Goal: Task Accomplishment & Management: Manage account settings

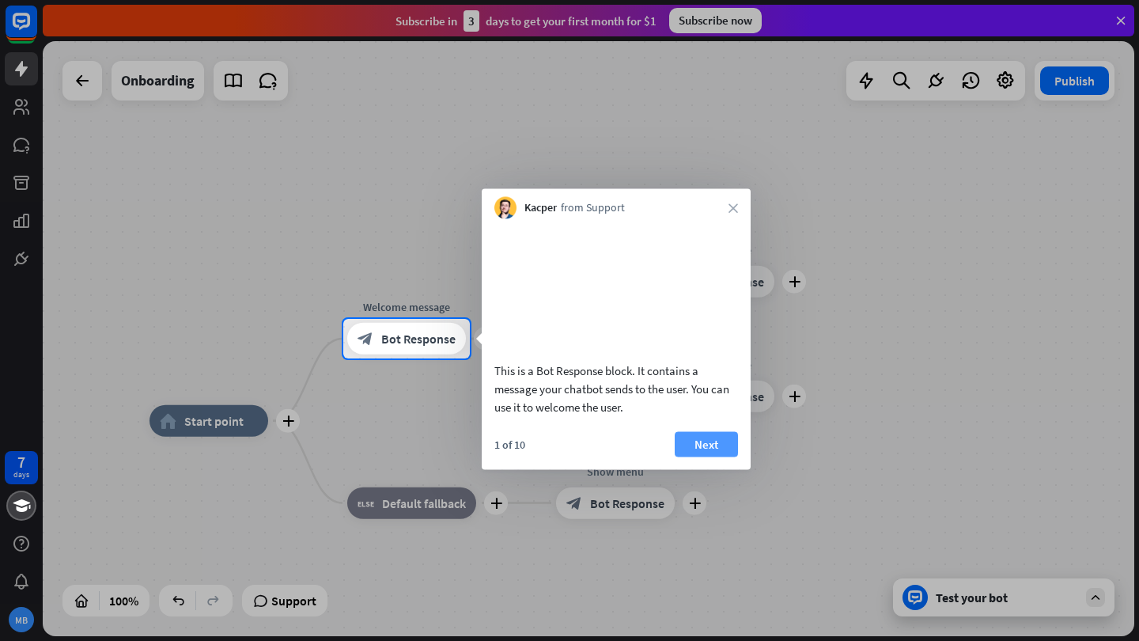
click at [705, 456] on button "Next" at bounding box center [706, 443] width 63 height 25
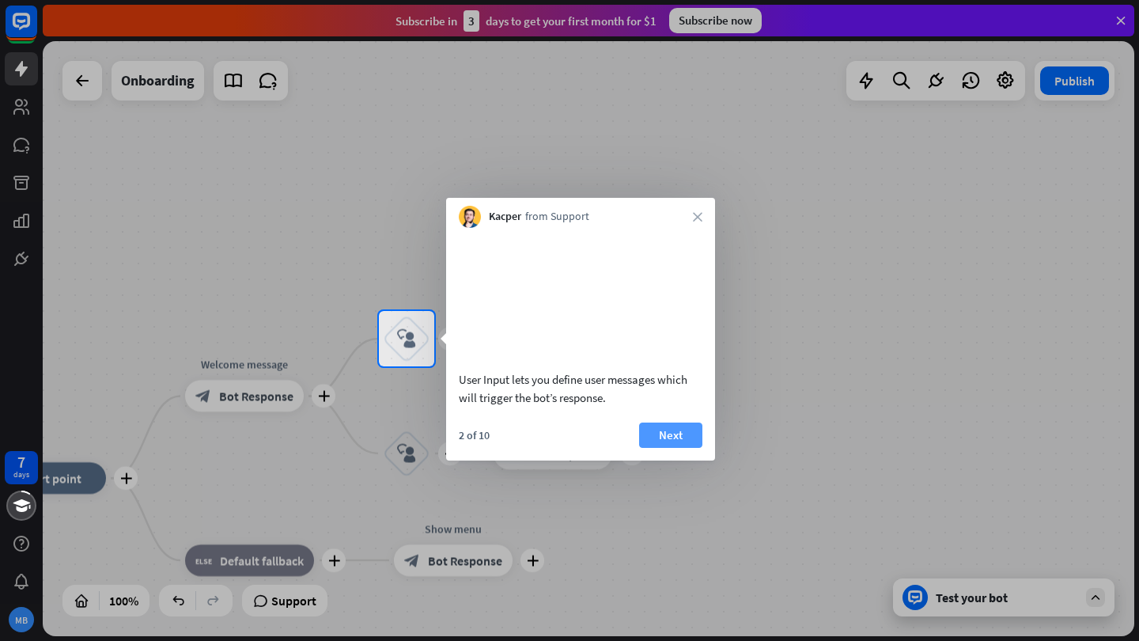
click at [671, 448] on button "Next" at bounding box center [670, 434] width 63 height 25
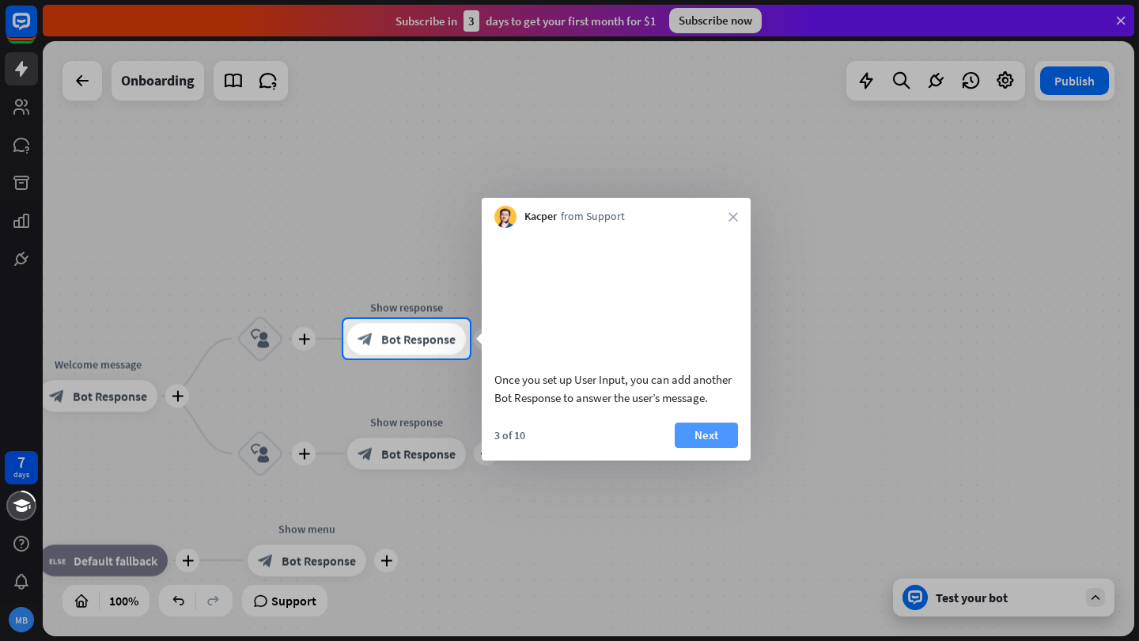
click at [710, 448] on button "Next" at bounding box center [706, 434] width 63 height 25
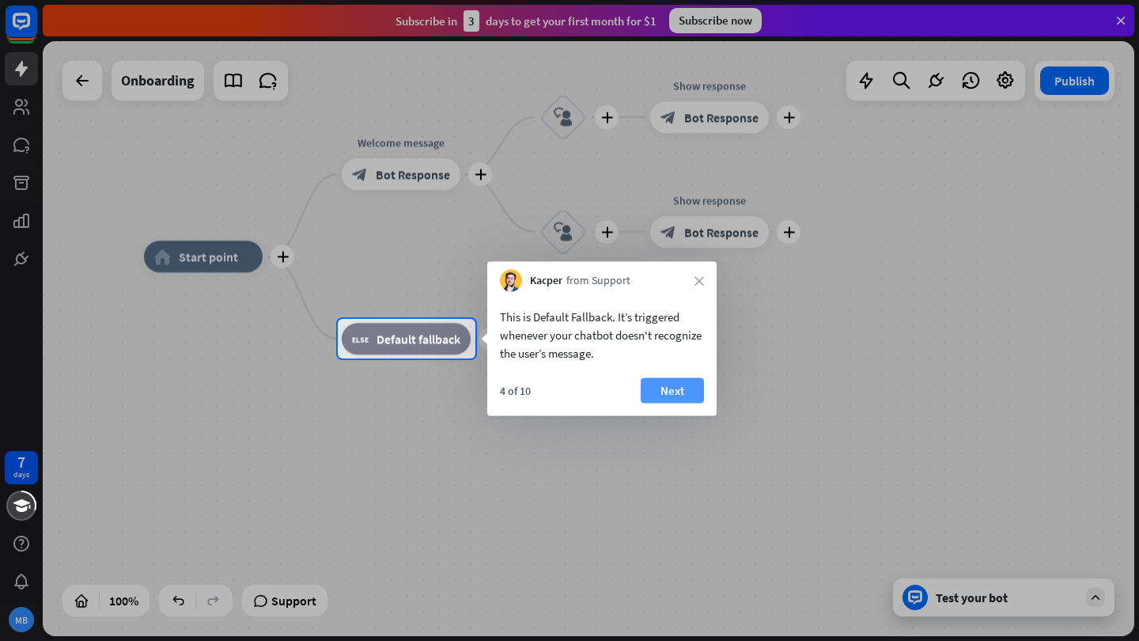
click at [686, 395] on button "Next" at bounding box center [672, 390] width 63 height 25
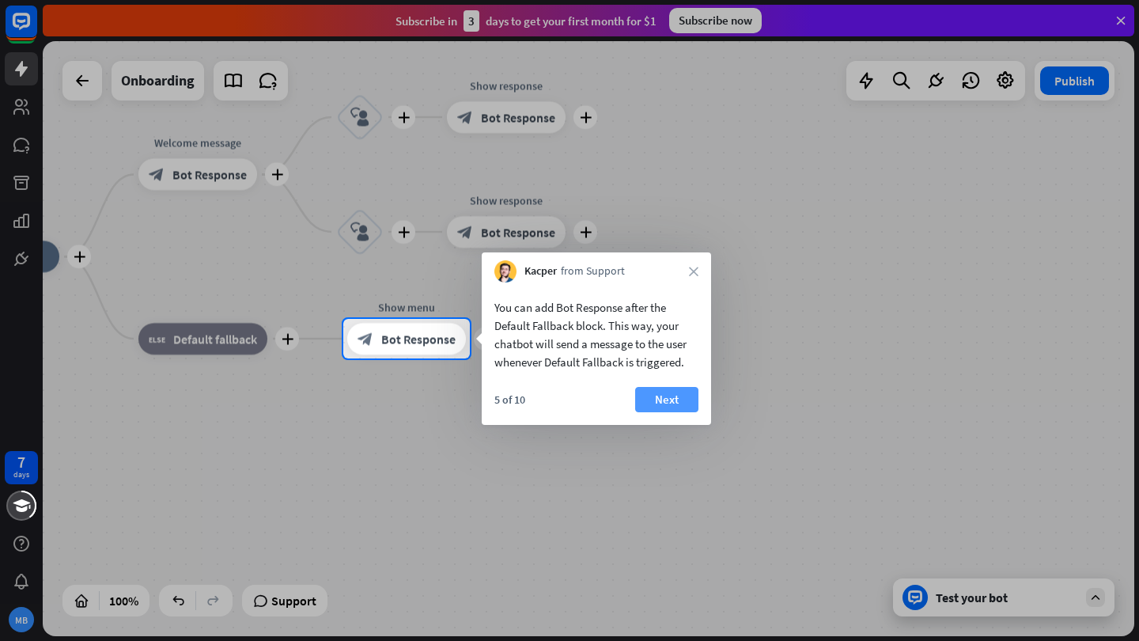
click at [677, 395] on button "Next" at bounding box center [666, 399] width 63 height 25
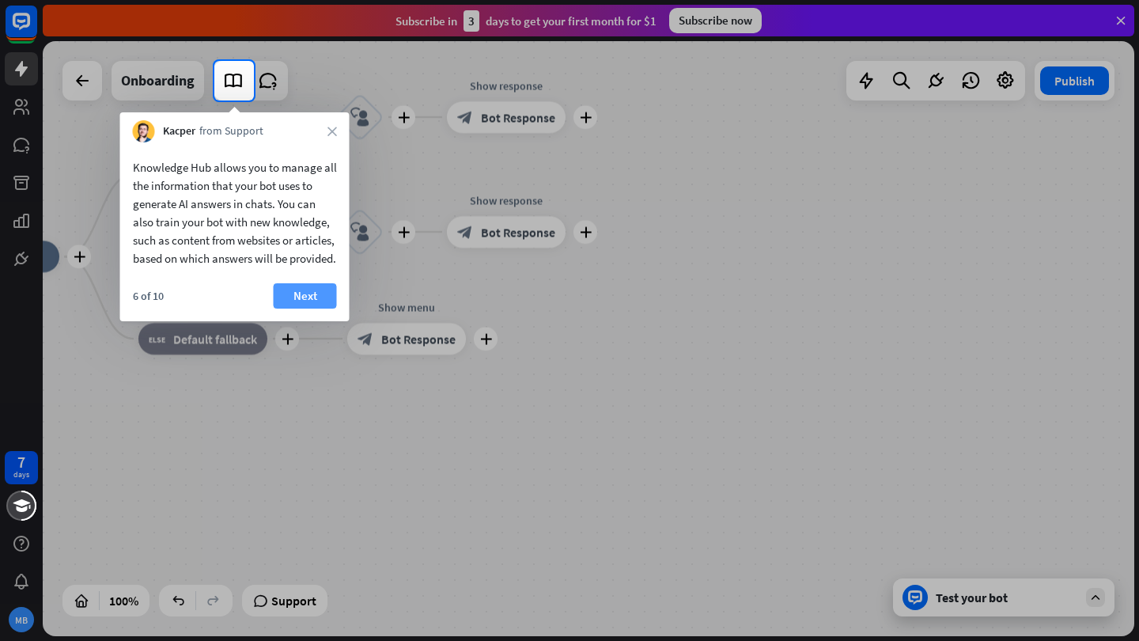
click at [312, 302] on button "Next" at bounding box center [305, 295] width 63 height 25
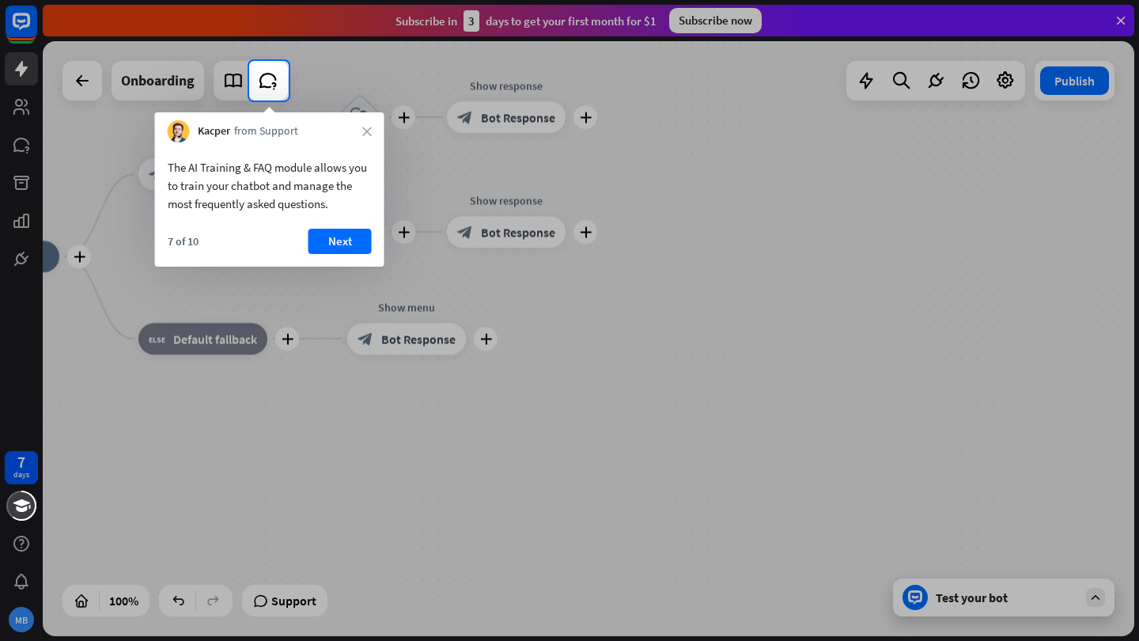
click at [365, 138] on div "Kacper from Support close" at bounding box center [269, 127] width 229 height 30
click at [367, 128] on icon "close" at bounding box center [366, 131] width 9 height 9
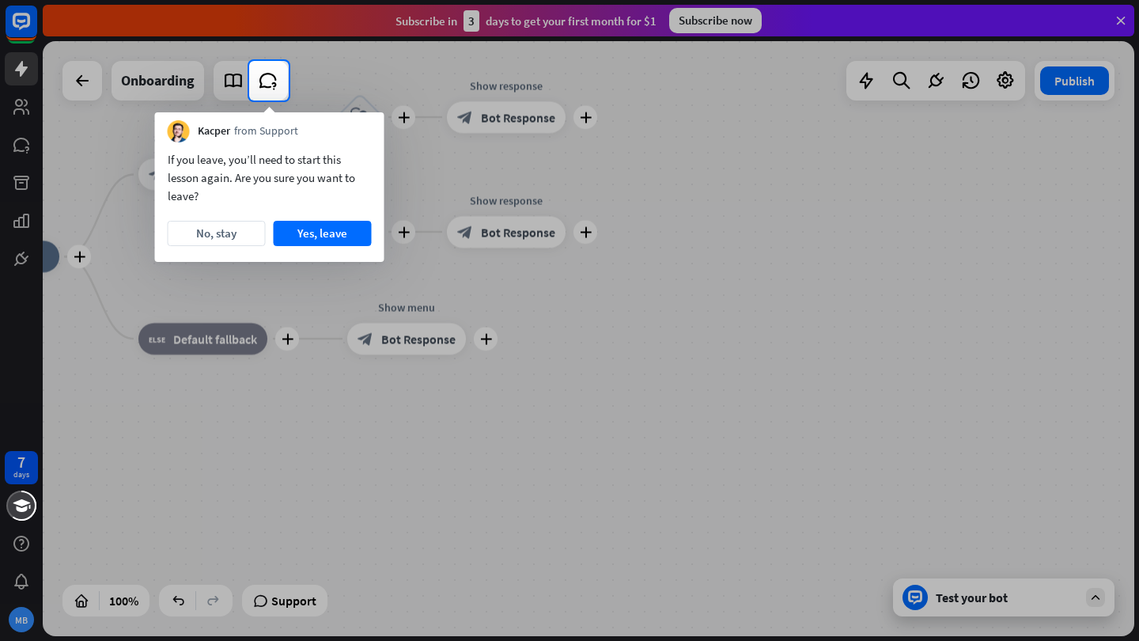
click at [367, 128] on div "Kacper from Support" at bounding box center [269, 127] width 229 height 30
click at [300, 228] on button "Yes, leave" at bounding box center [323, 233] width 98 height 25
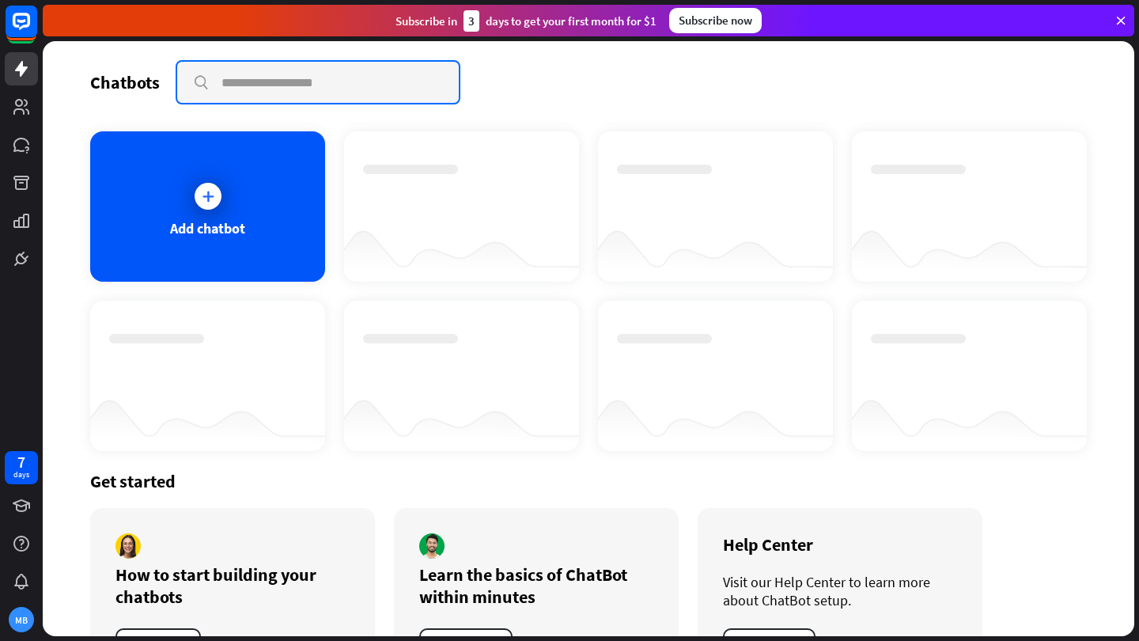
click at [261, 94] on input "text" at bounding box center [318, 82] width 282 height 41
click at [536, 102] on div "Chatbots search" at bounding box center [588, 82] width 996 height 44
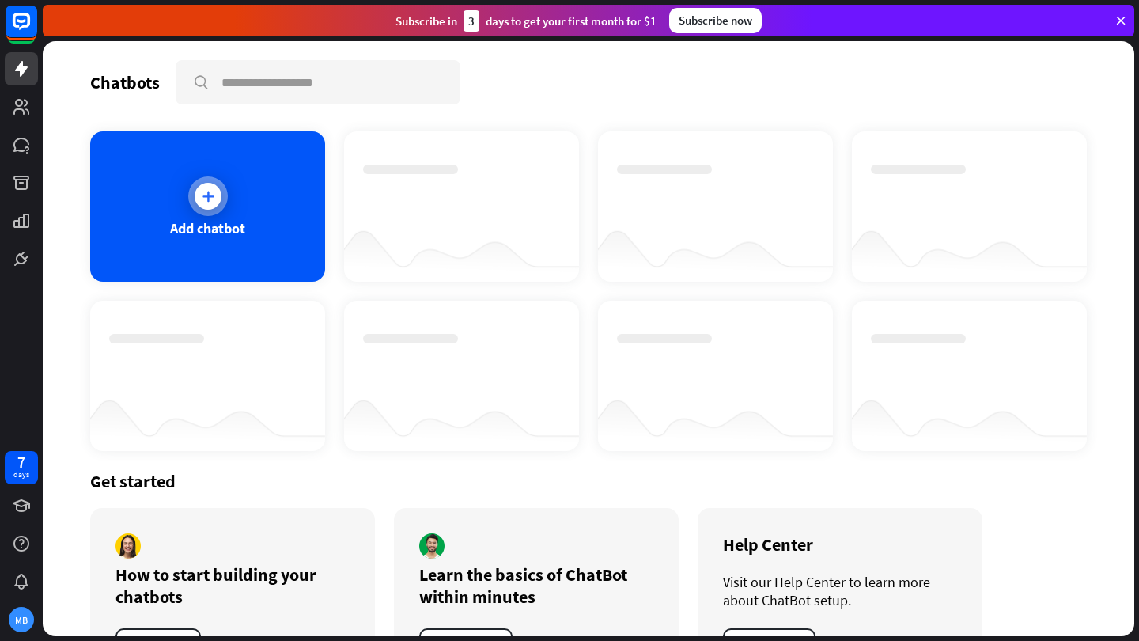
click at [214, 208] on div at bounding box center [208, 196] width 40 height 40
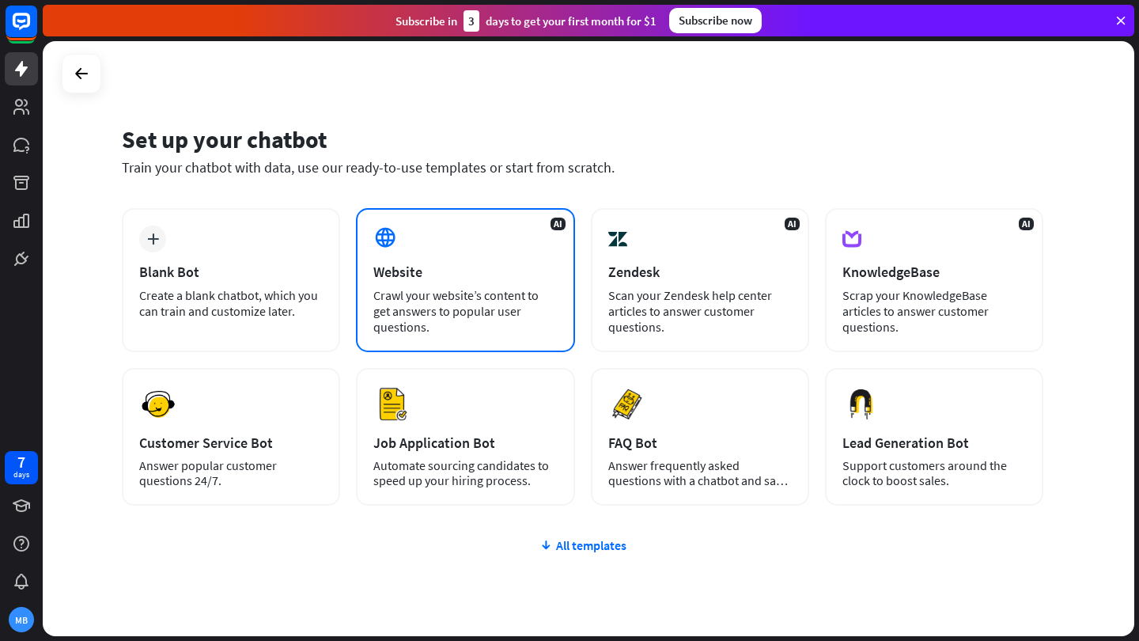
click at [467, 320] on div "AI Website Crawl your website’s content to get answers to popular user question…" at bounding box center [465, 280] width 218 height 144
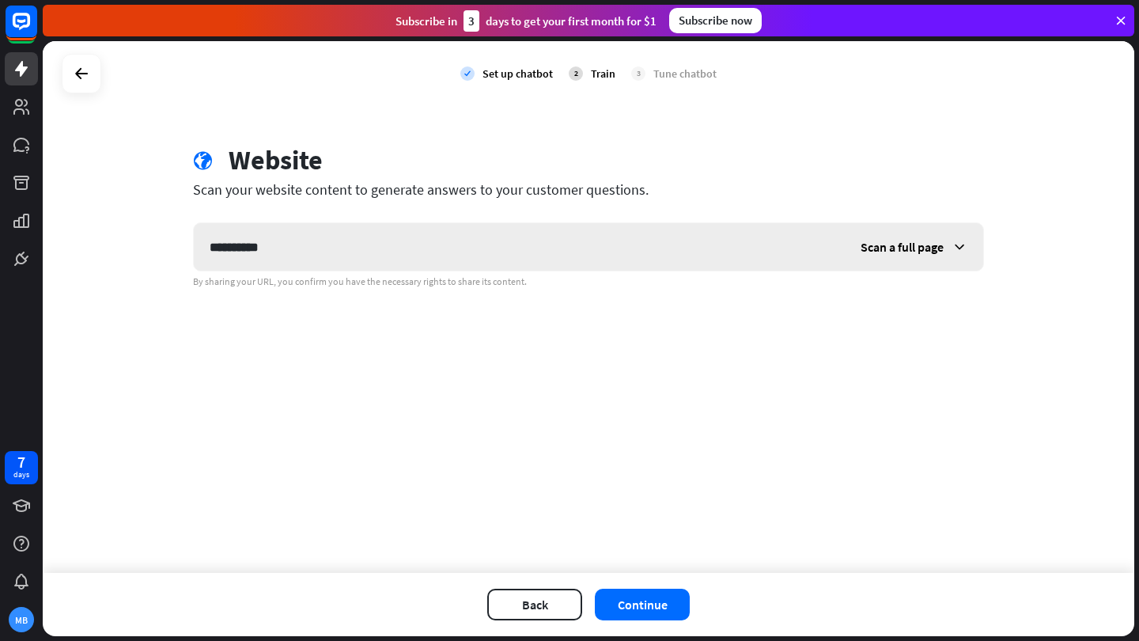
type input "**********"
click at [924, 255] on div "Scan a full page" at bounding box center [914, 246] width 138 height 47
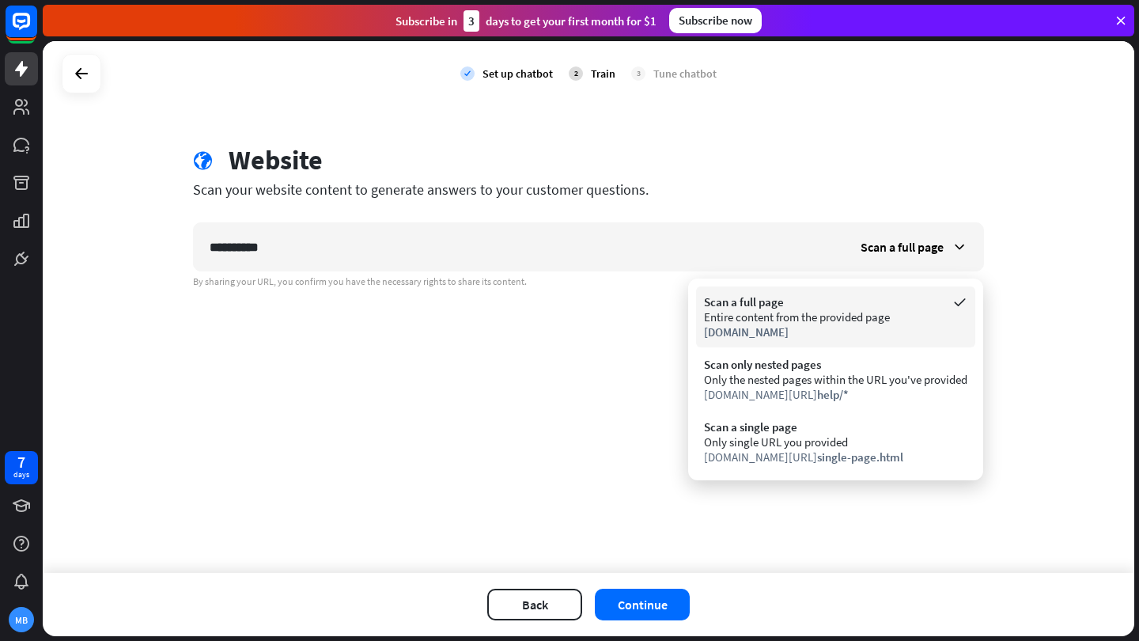
click at [815, 337] on div "[DOMAIN_NAME]" at bounding box center [835, 331] width 263 height 15
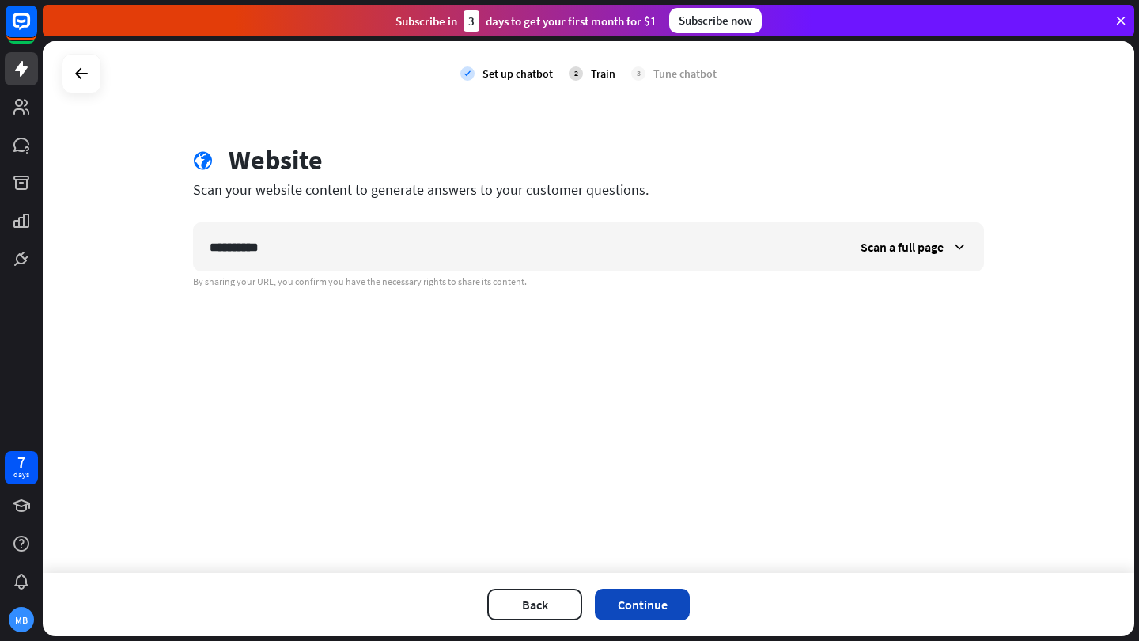
click at [666, 592] on button "Continue" at bounding box center [642, 604] width 95 height 32
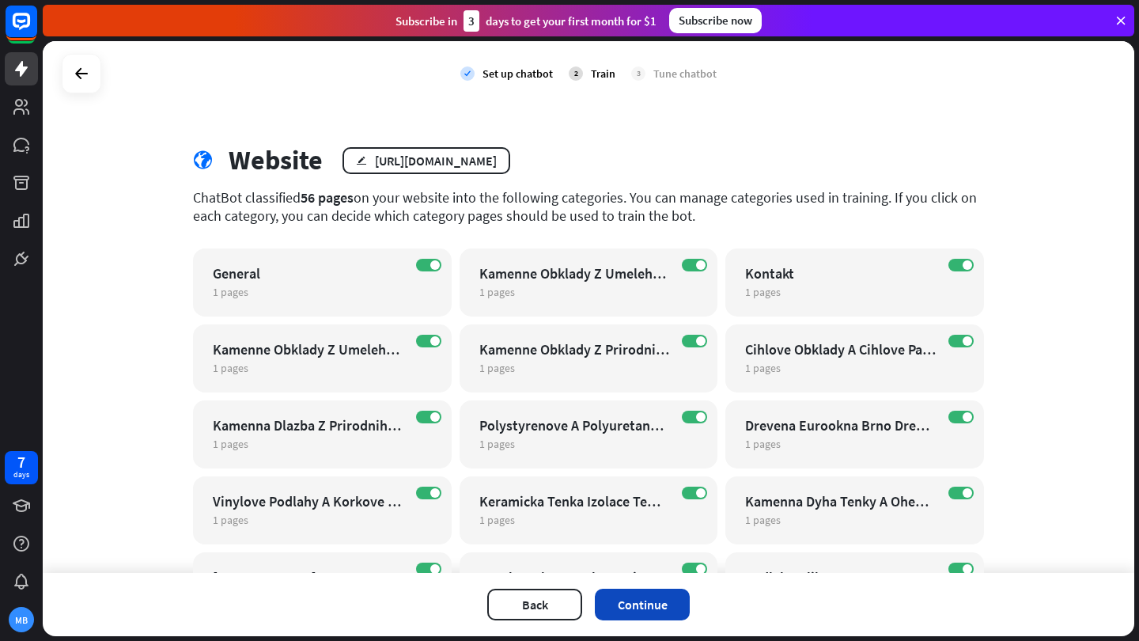
click at [631, 602] on button "Continue" at bounding box center [642, 604] width 95 height 32
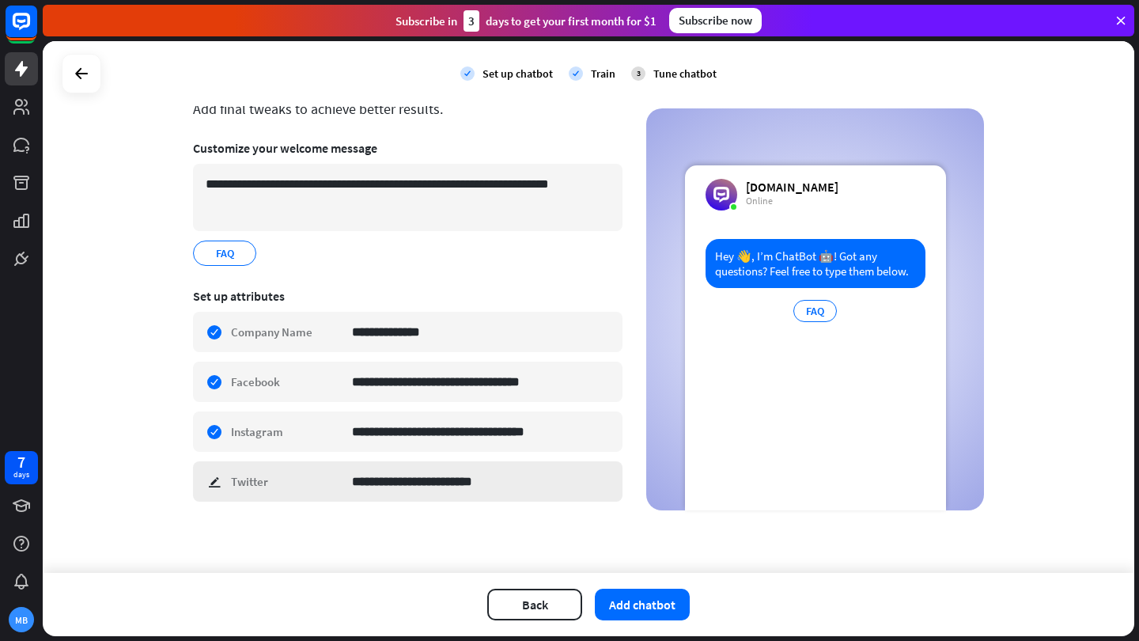
scroll to position [82, 0]
click at [217, 481] on div "**********" at bounding box center [407, 481] width 429 height 40
click at [93, 479] on div "**********" at bounding box center [588, 306] width 1091 height 531
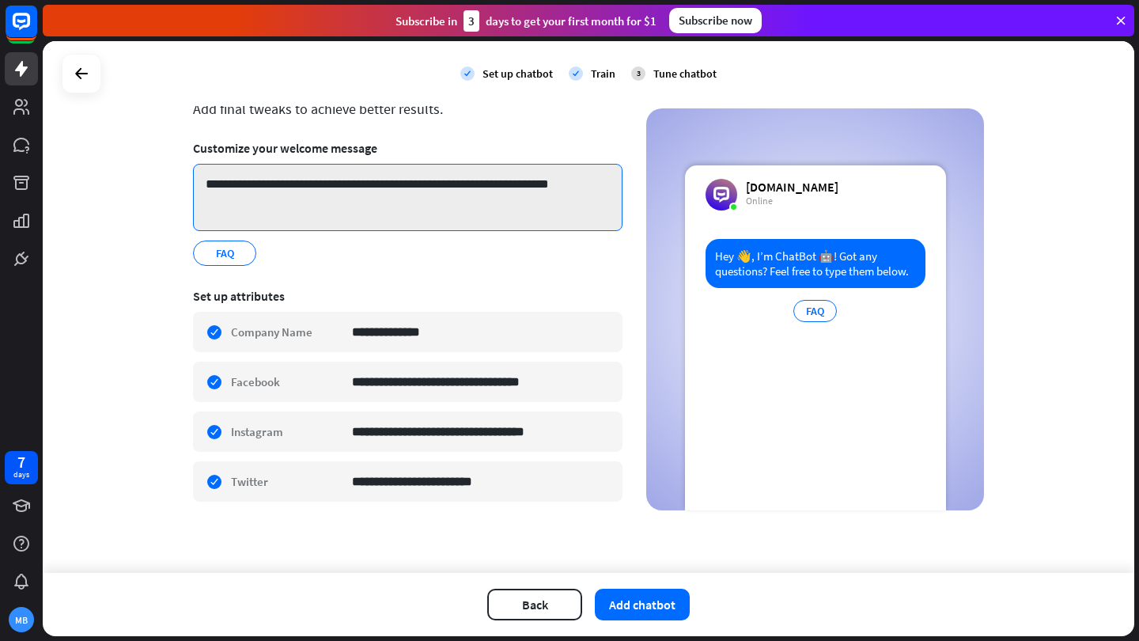
click at [482, 202] on textarea "**********" at bounding box center [407, 197] width 429 height 67
drag, startPoint x: 599, startPoint y: 185, endPoint x: 202, endPoint y: 168, distance: 396.5
click at [205, 166] on textarea "**********" at bounding box center [407, 197] width 429 height 67
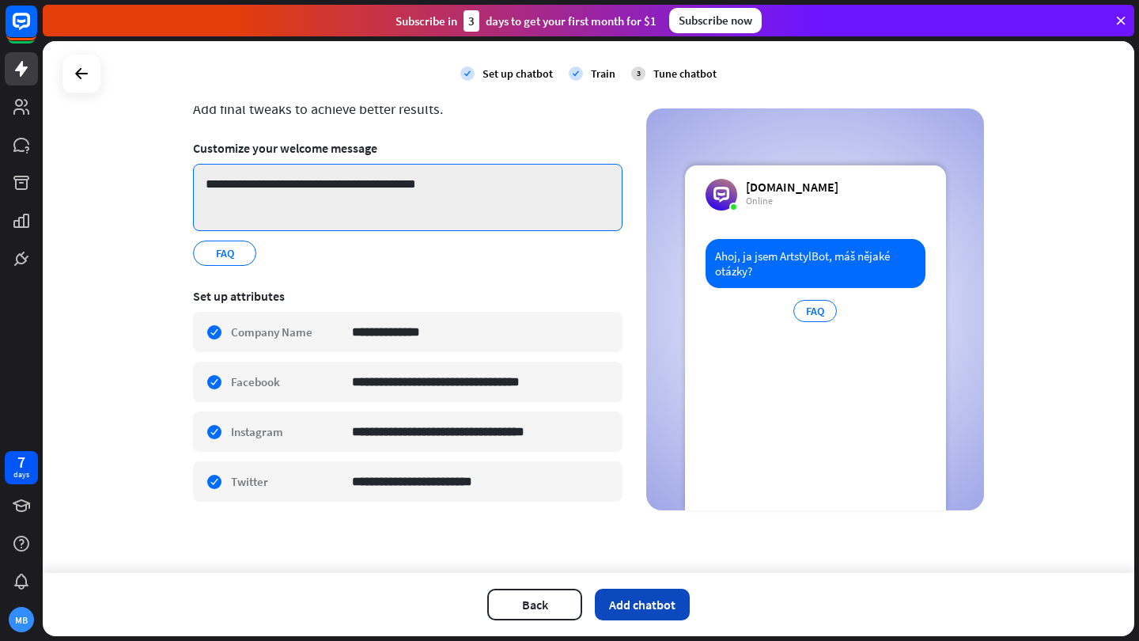
type textarea "**********"
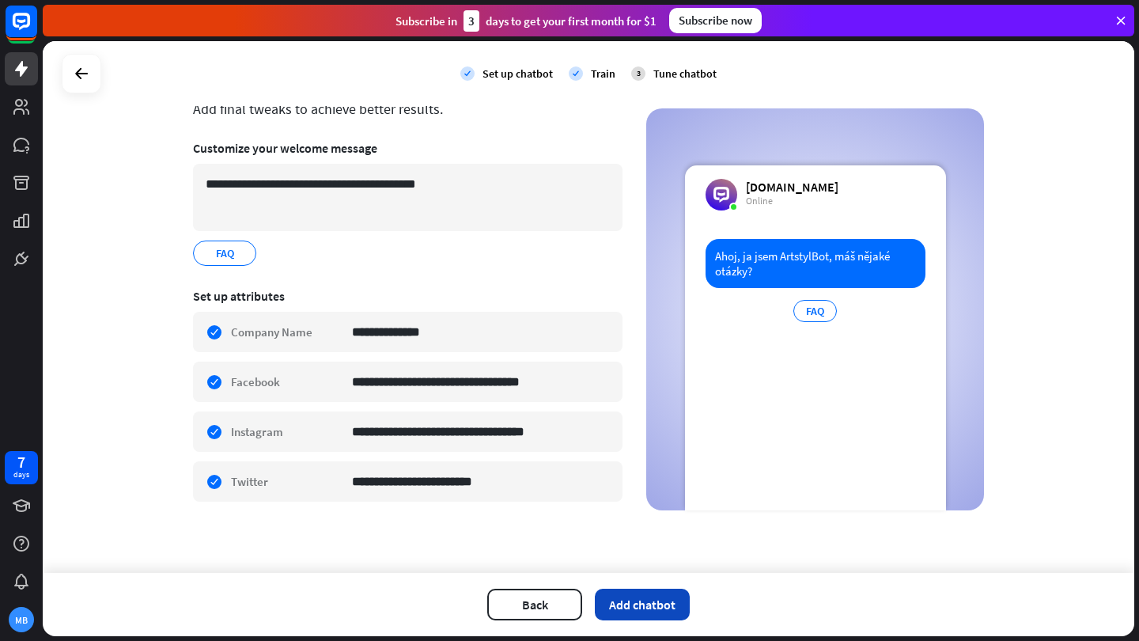
click at [666, 603] on button "Add chatbot" at bounding box center [642, 604] width 95 height 32
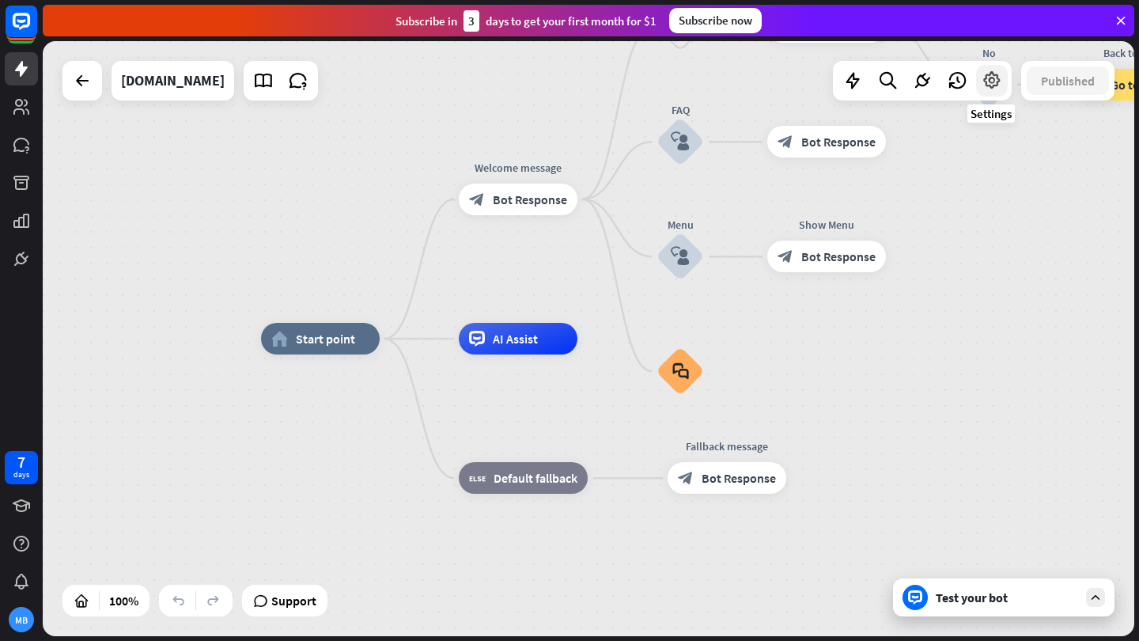
click at [994, 80] on icon at bounding box center [991, 80] width 21 height 21
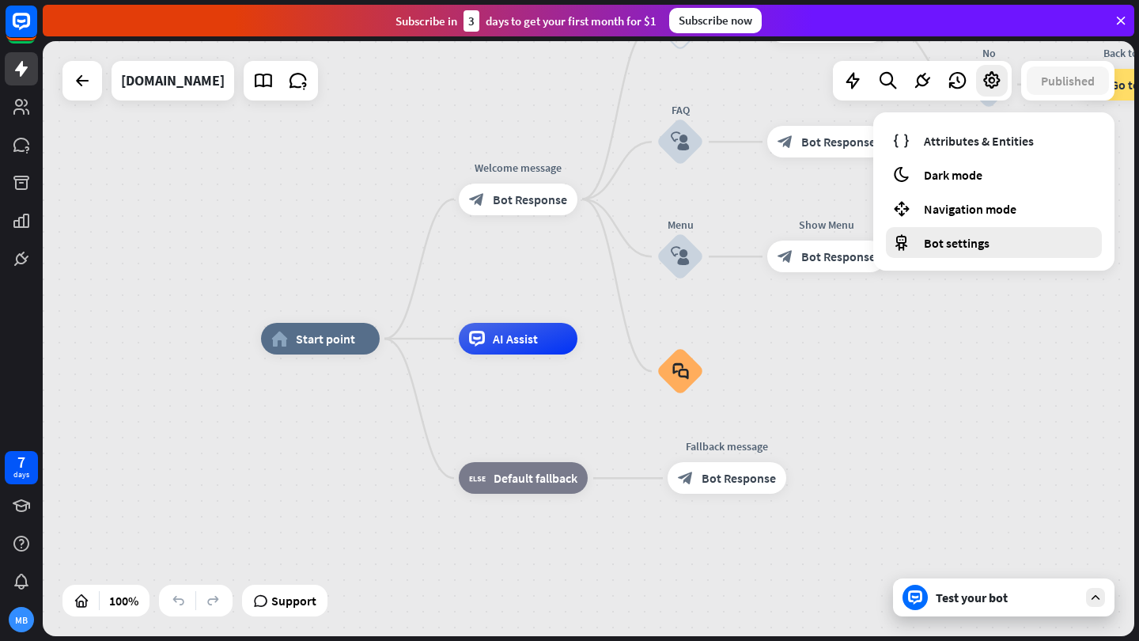
click at [960, 244] on span "Bot settings" at bounding box center [957, 243] width 66 height 16
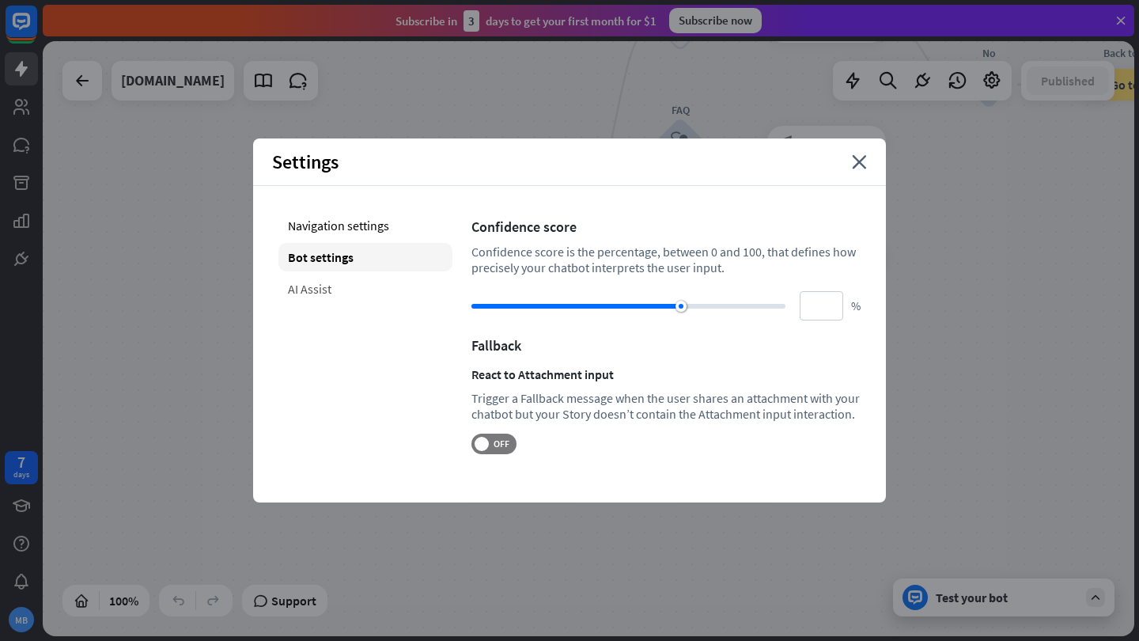
click at [305, 286] on div "AI Assist" at bounding box center [365, 288] width 174 height 28
type input "**"
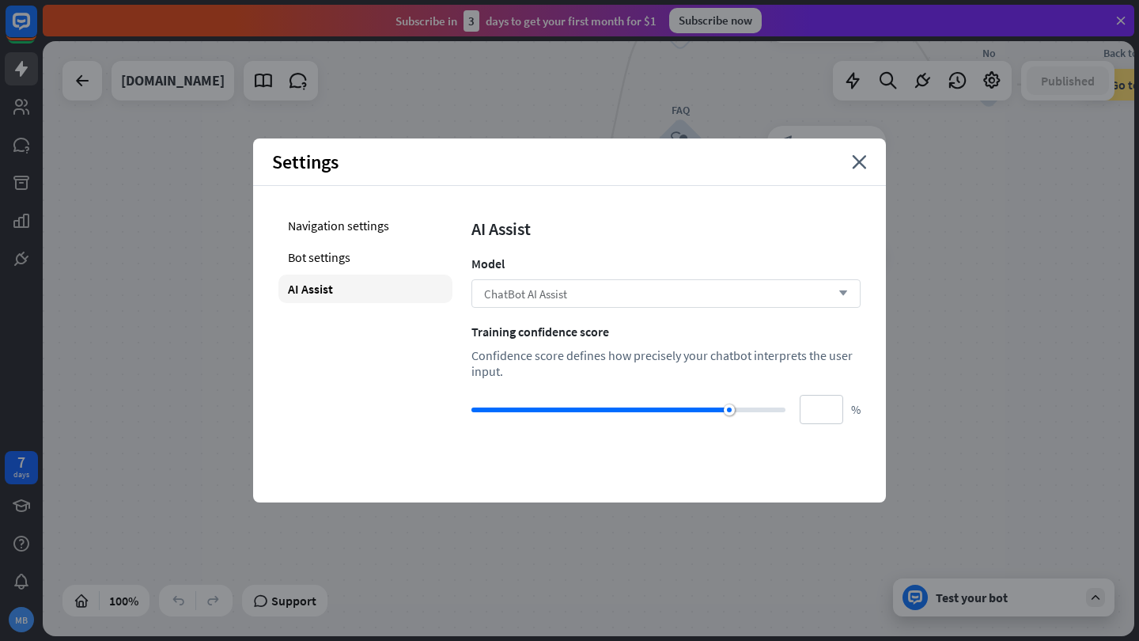
click at [721, 305] on div "ChatBot AI Assist arrow_down" at bounding box center [665, 293] width 389 height 28
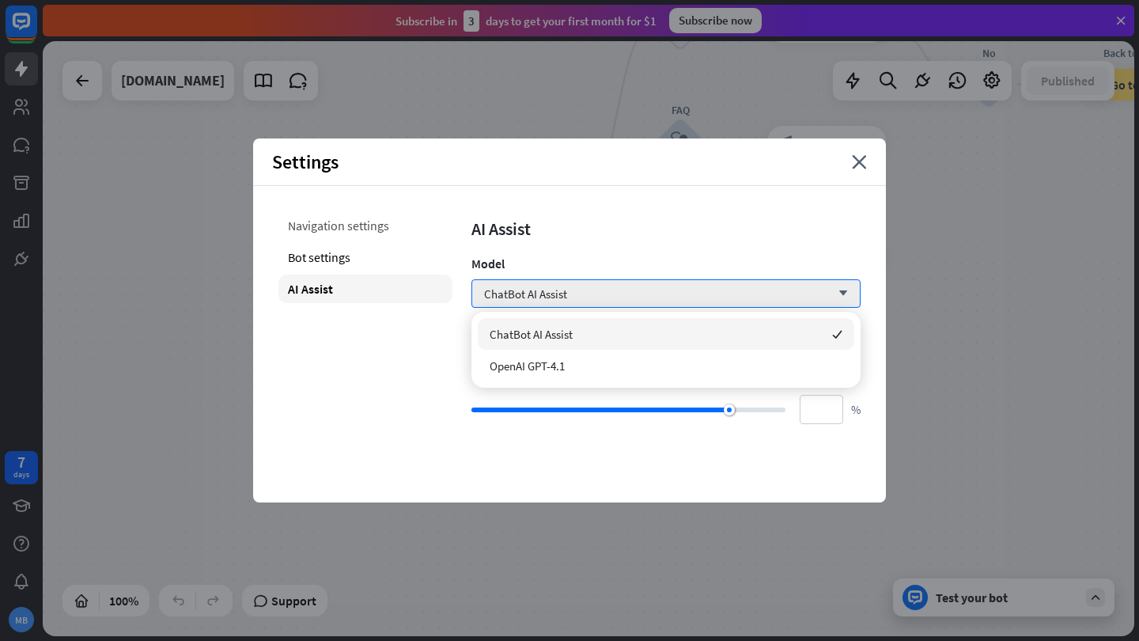
click at [384, 232] on div "Navigation settings" at bounding box center [365, 225] width 174 height 28
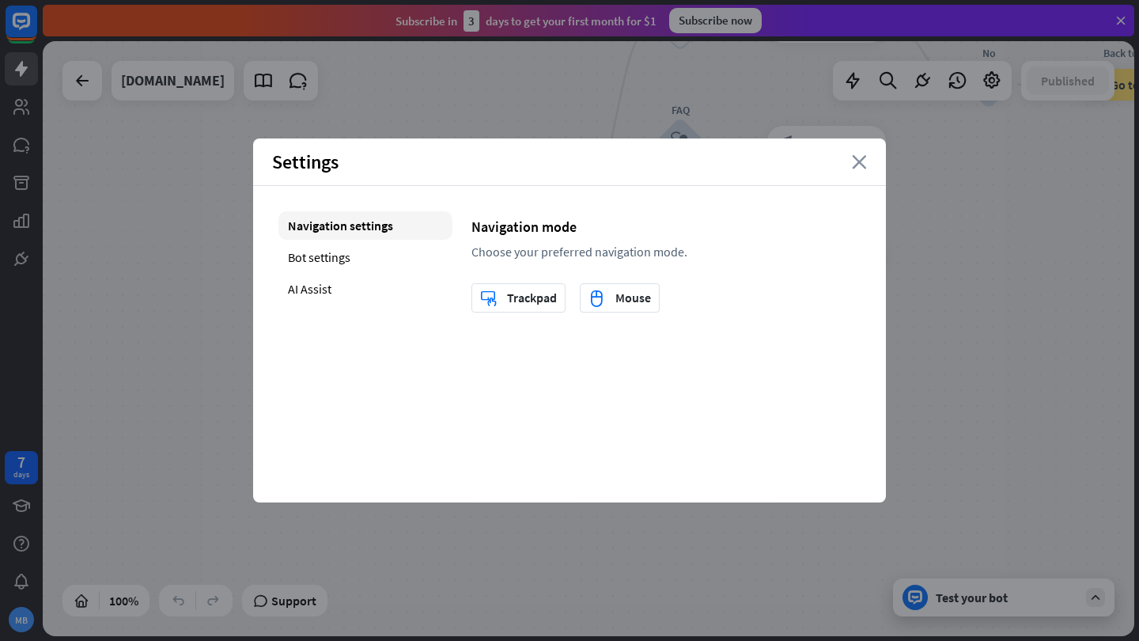
click at [856, 161] on icon "close" at bounding box center [859, 162] width 15 height 14
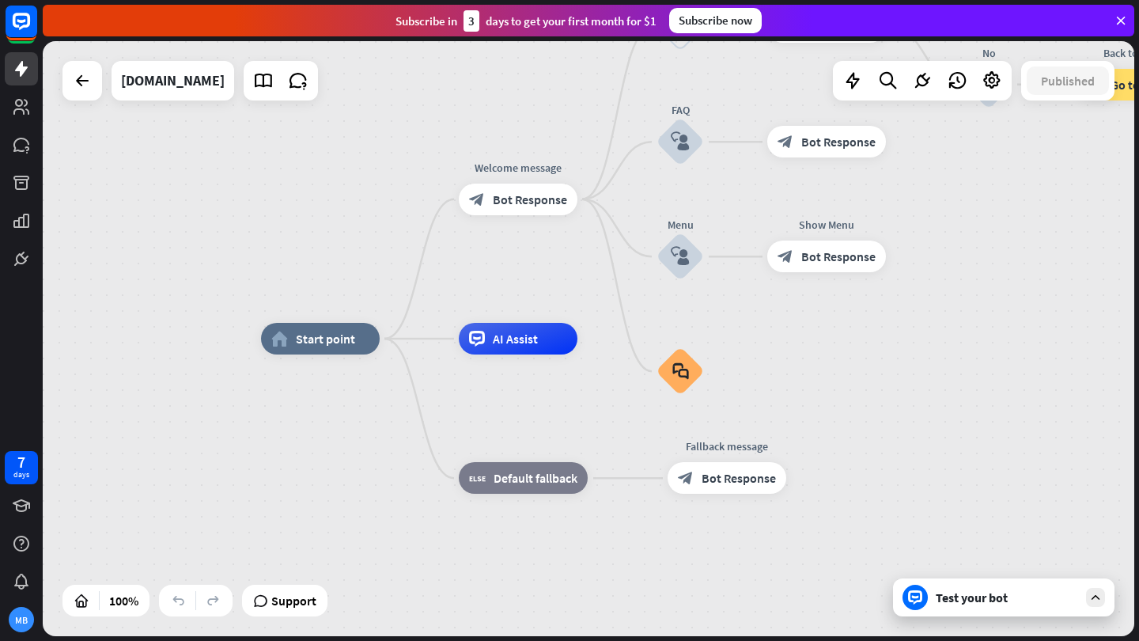
click at [972, 603] on div "Test your bot" at bounding box center [1006, 597] width 142 height 16
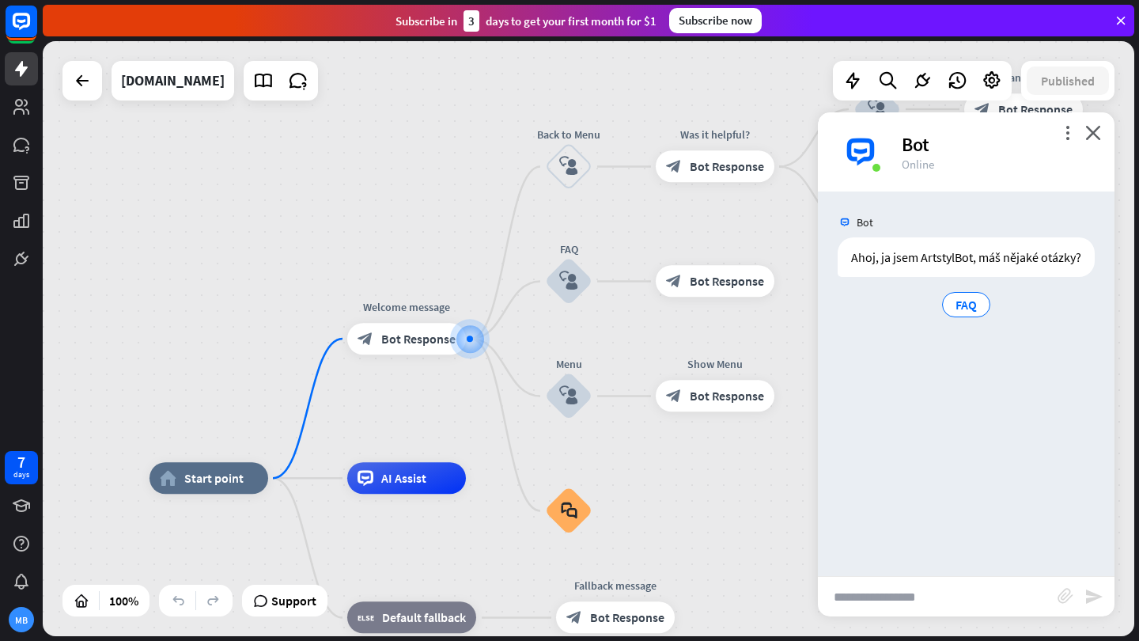
click at [972, 603] on input "text" at bounding box center [938, 596] width 240 height 40
type input "**********"
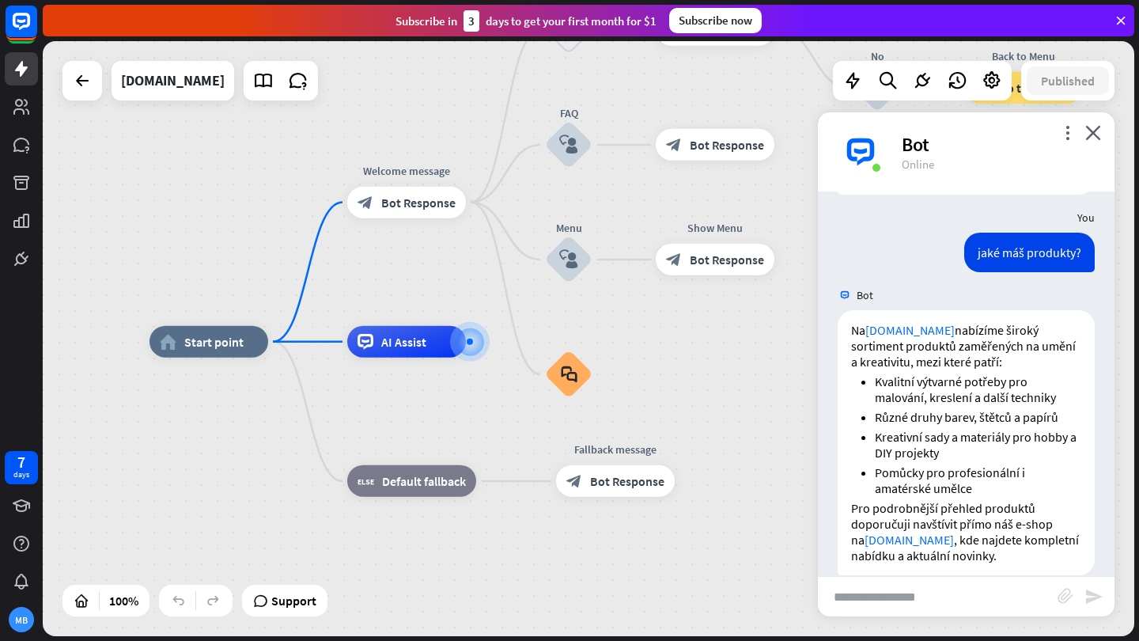
scroll to position [105, 0]
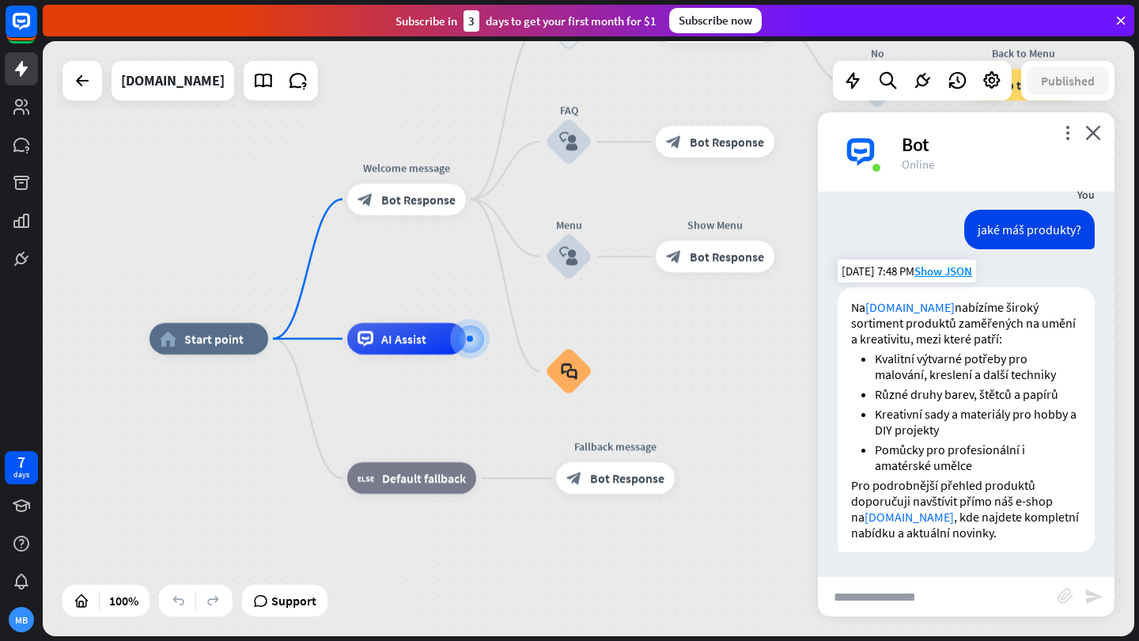
click at [903, 517] on link "[DOMAIN_NAME]" at bounding box center [908, 516] width 89 height 16
click at [462, 353] on div at bounding box center [470, 339] width 40 height 40
click at [919, 601] on input "text" at bounding box center [938, 596] width 240 height 40
type input "**********"
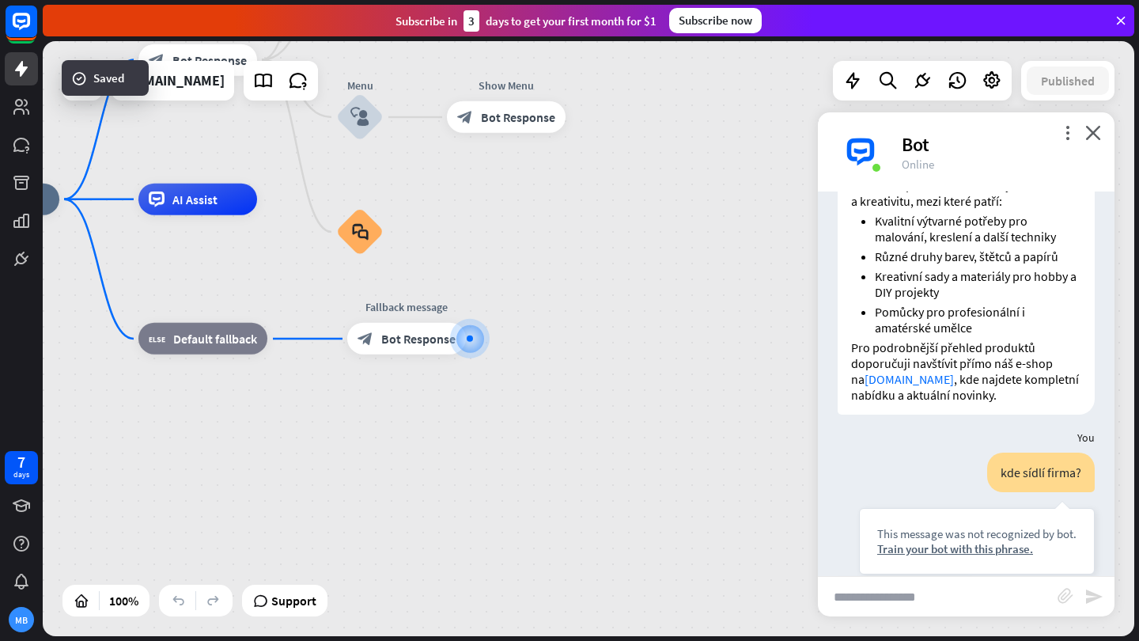
scroll to position [51, 0]
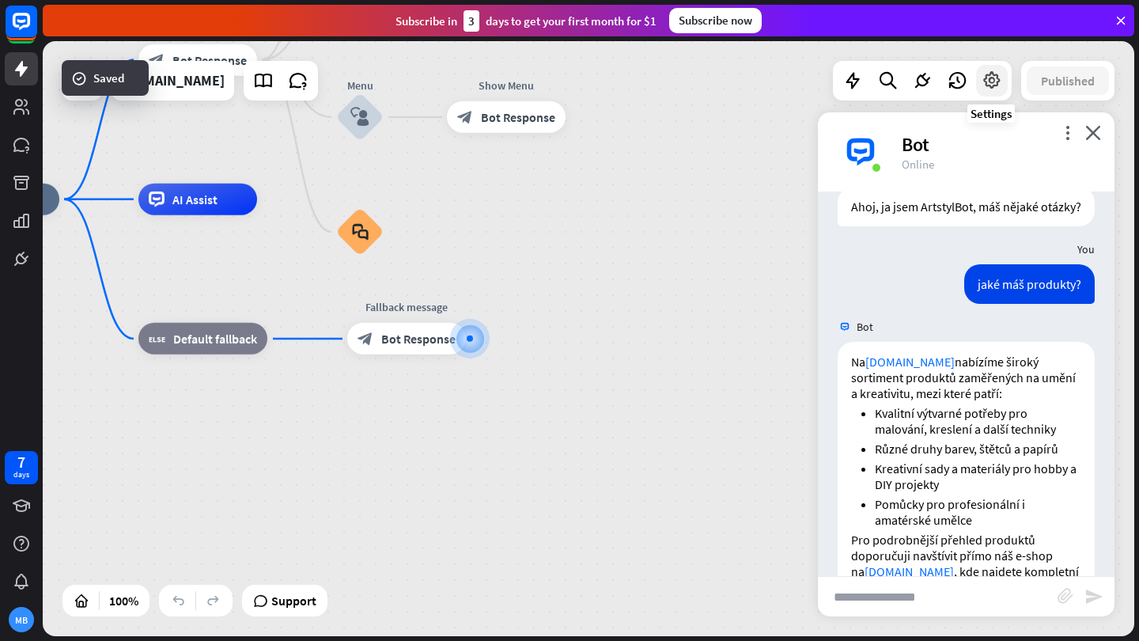
click at [987, 87] on icon at bounding box center [991, 80] width 21 height 21
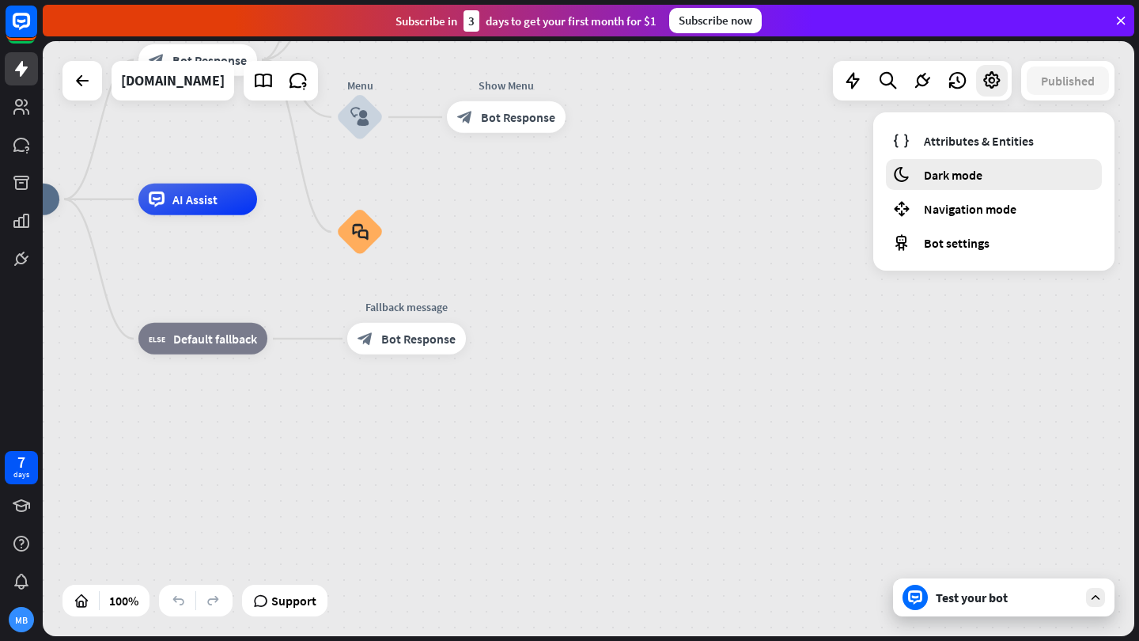
click at [960, 159] on div "moon Dark mode" at bounding box center [994, 174] width 216 height 31
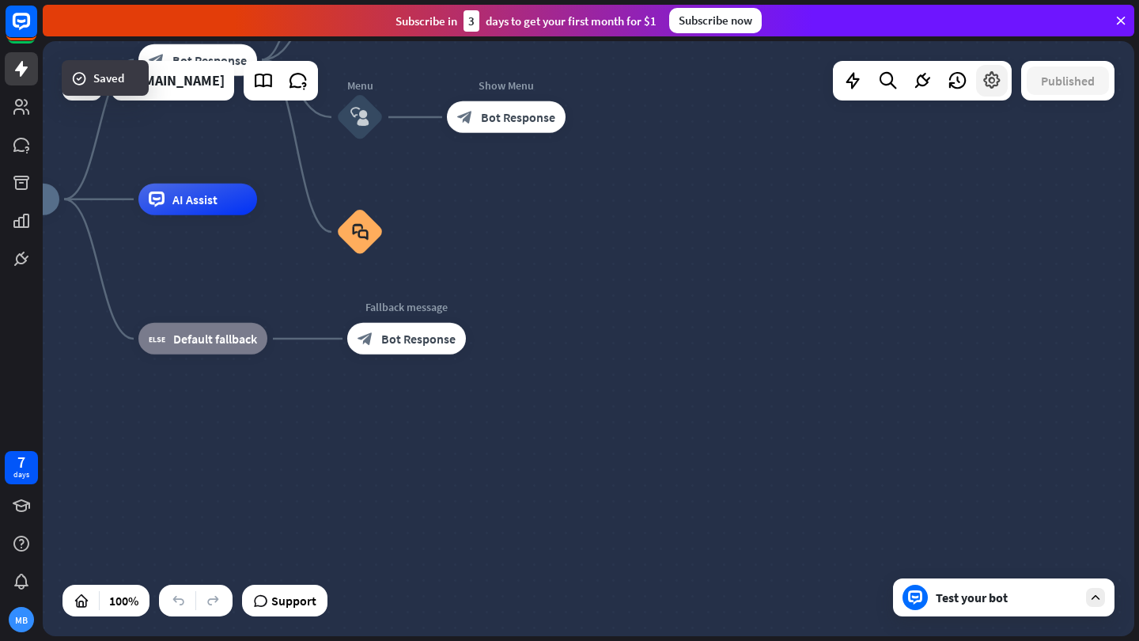
click at [994, 94] on div at bounding box center [992, 81] width 32 height 32
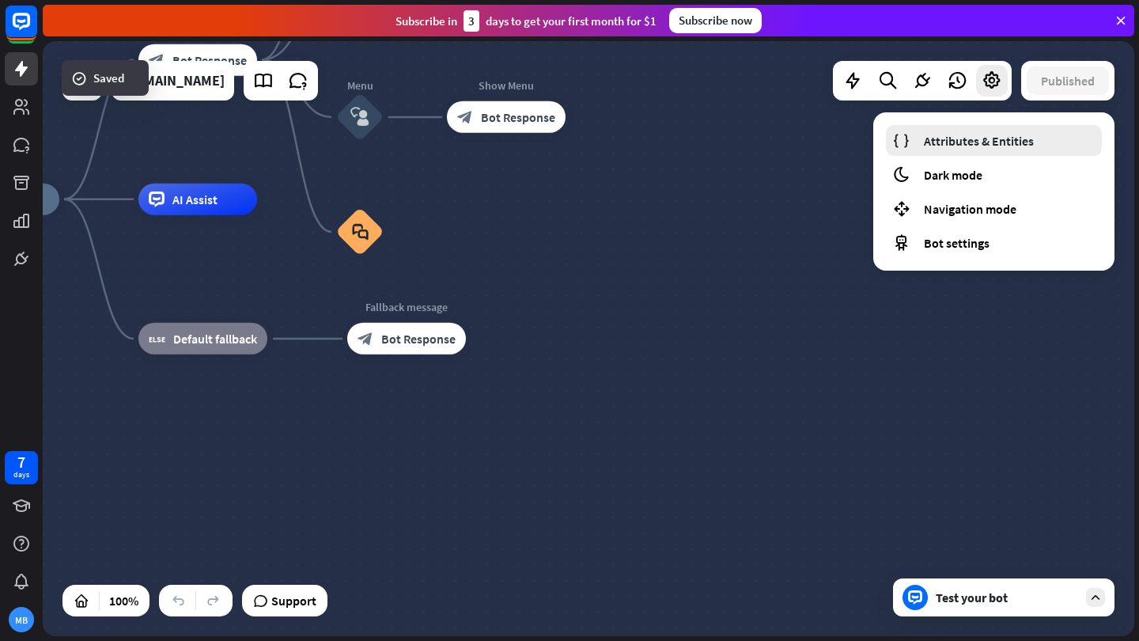
click at [978, 138] on span "Attributes & Entities" at bounding box center [979, 141] width 110 height 16
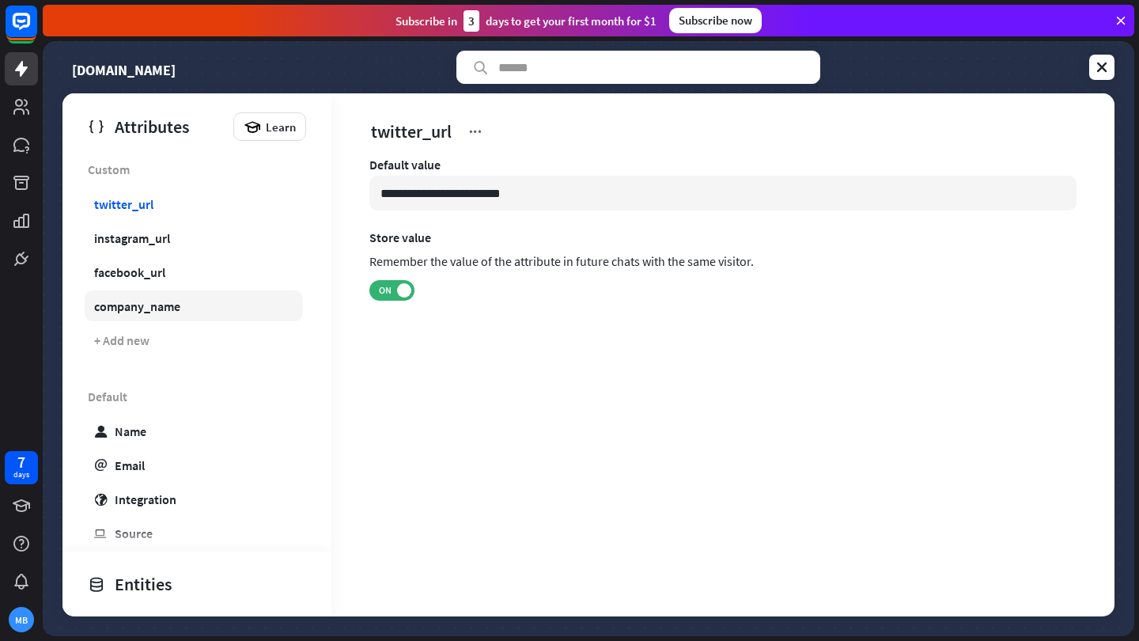
click at [151, 298] on div "company_name" at bounding box center [137, 306] width 86 height 16
type input "**********"
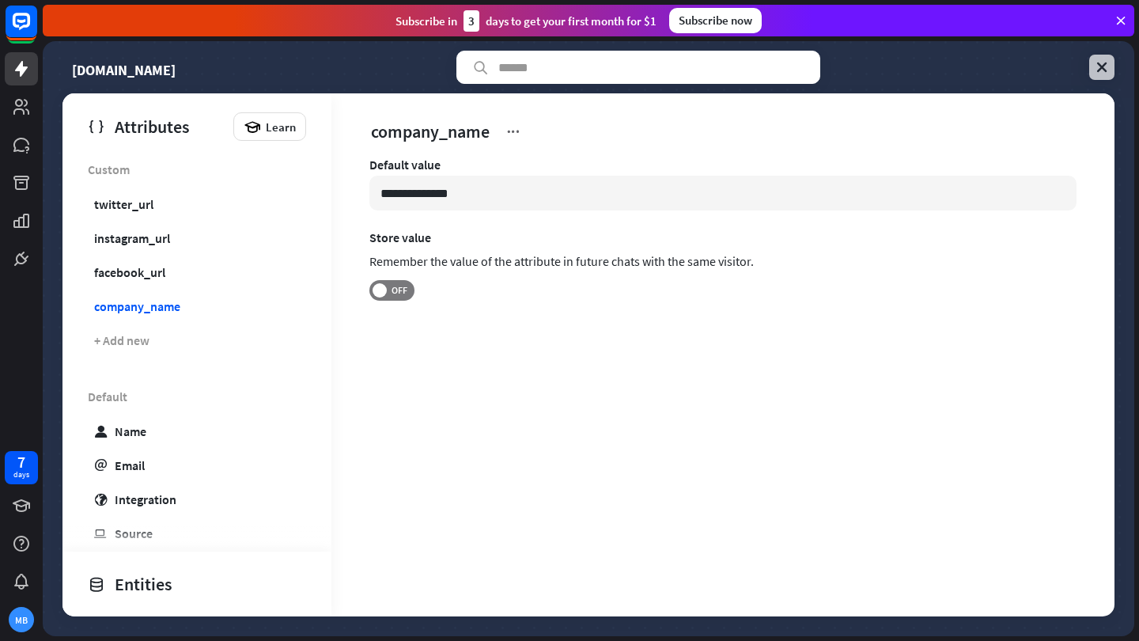
click at [1098, 64] on icon at bounding box center [1102, 67] width 16 height 16
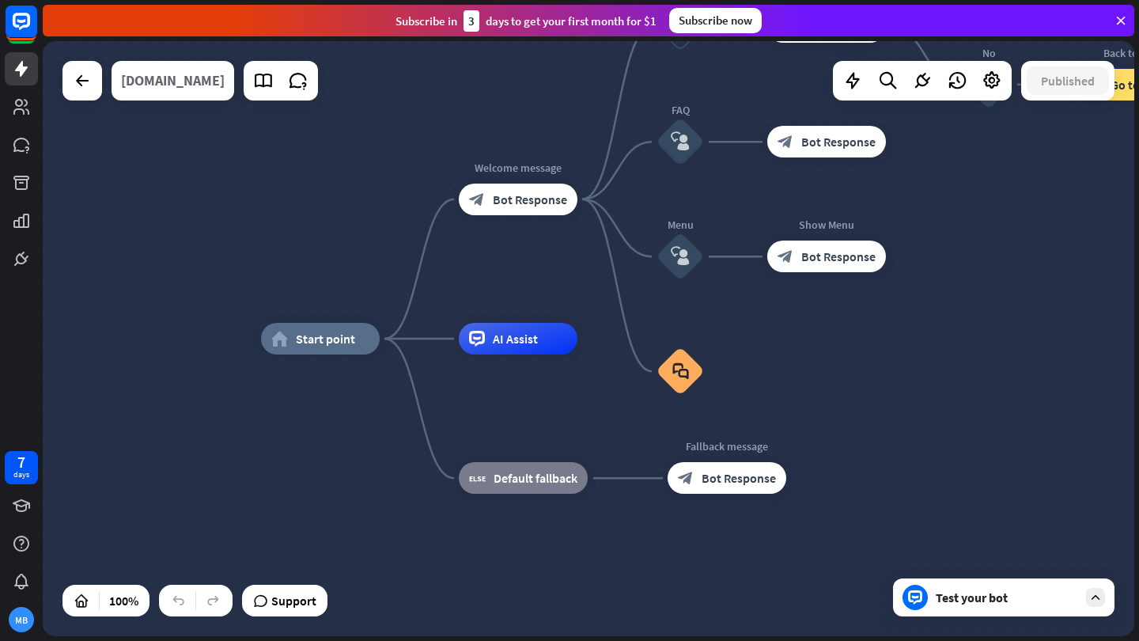
click at [153, 78] on div "[DOMAIN_NAME]" at bounding box center [173, 81] width 104 height 40
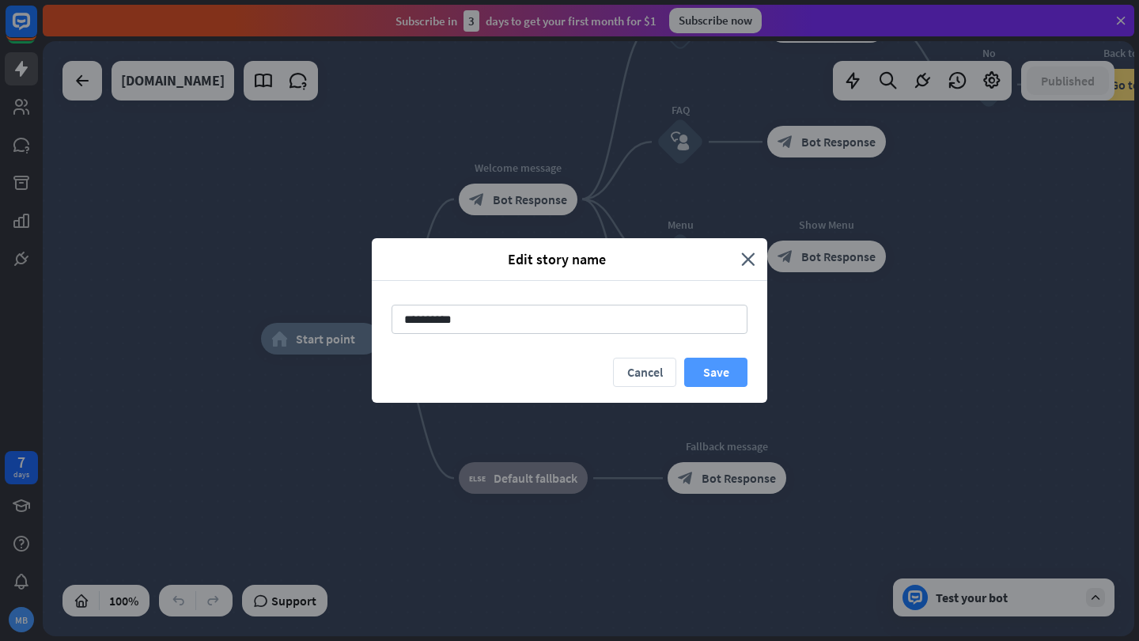
click at [712, 367] on button "Save" at bounding box center [715, 371] width 63 height 29
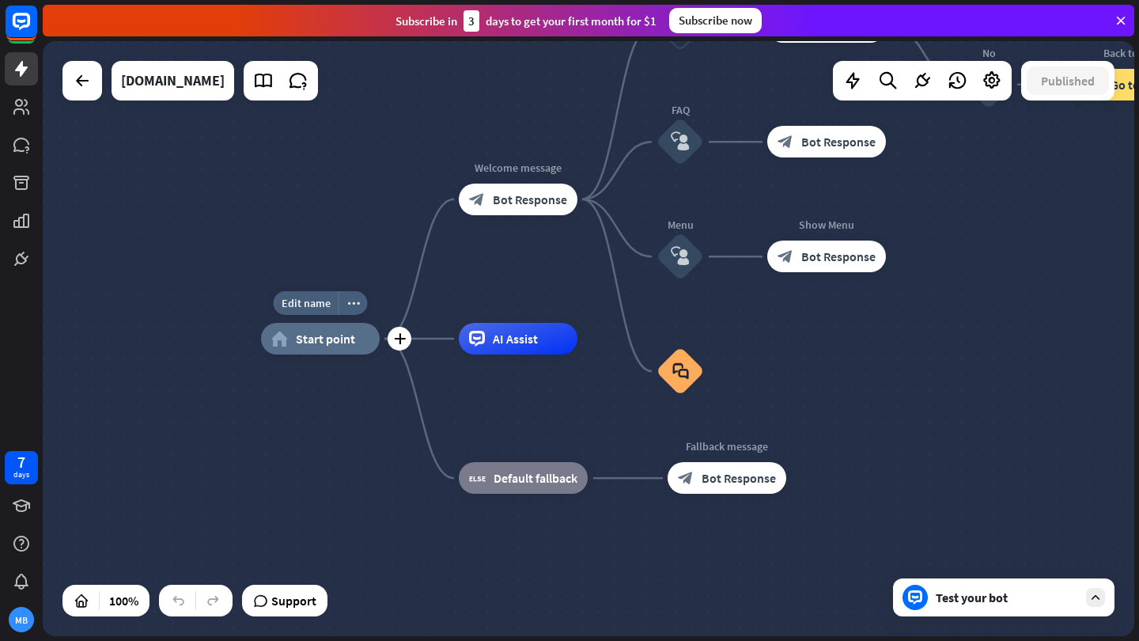
click at [319, 337] on span "Start point" at bounding box center [325, 339] width 59 height 16
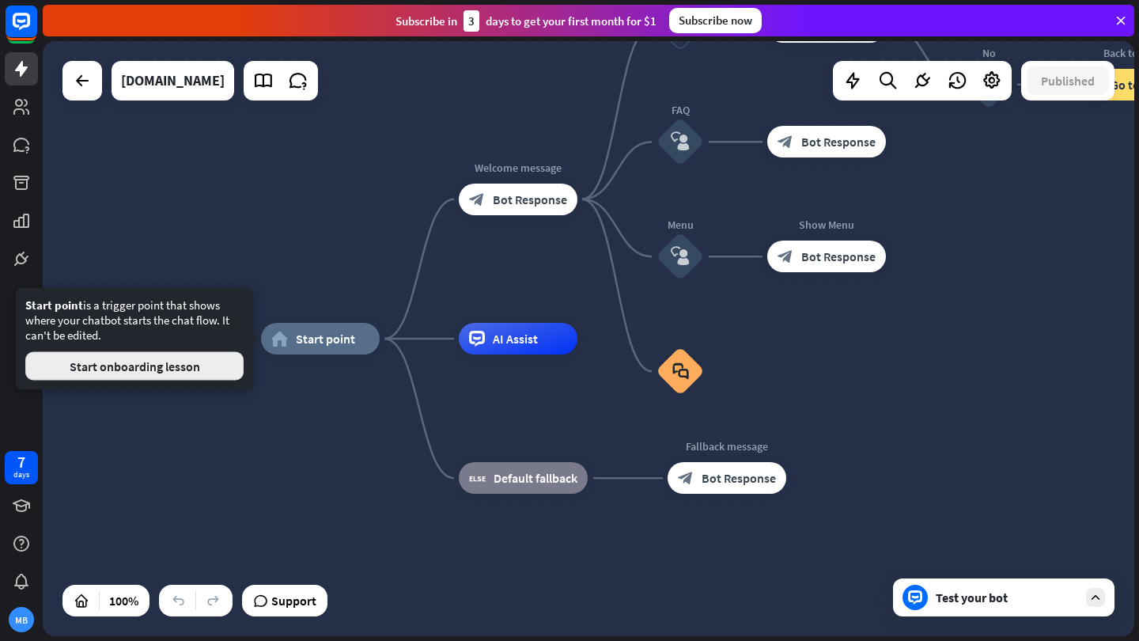
click at [193, 372] on button "Start onboarding lesson" at bounding box center [134, 366] width 218 height 28
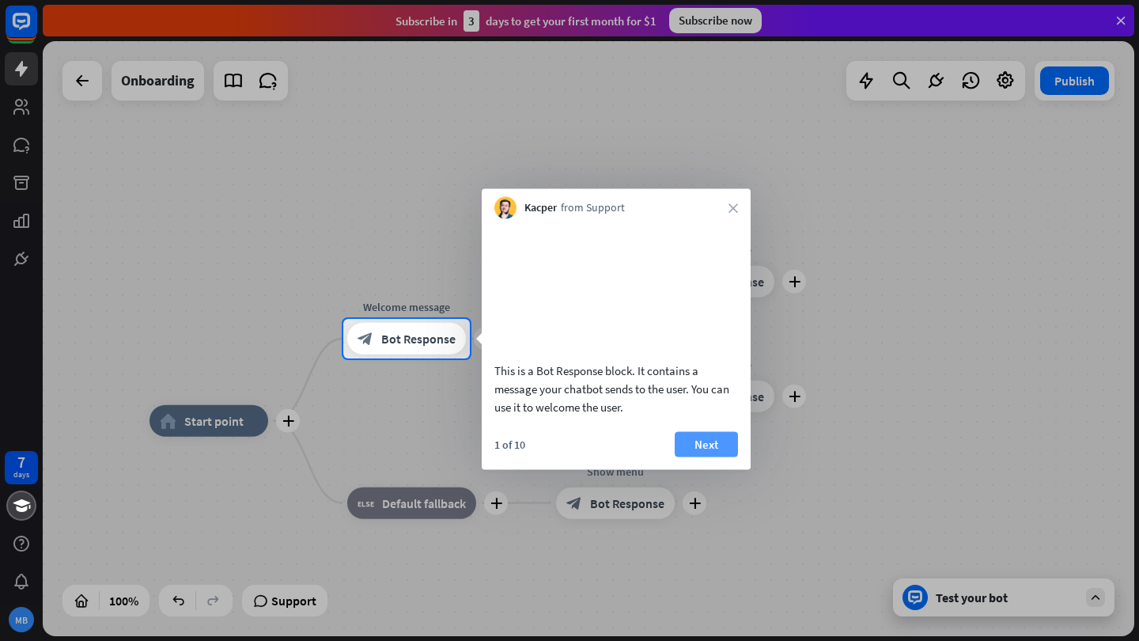
click at [722, 456] on button "Next" at bounding box center [706, 443] width 63 height 25
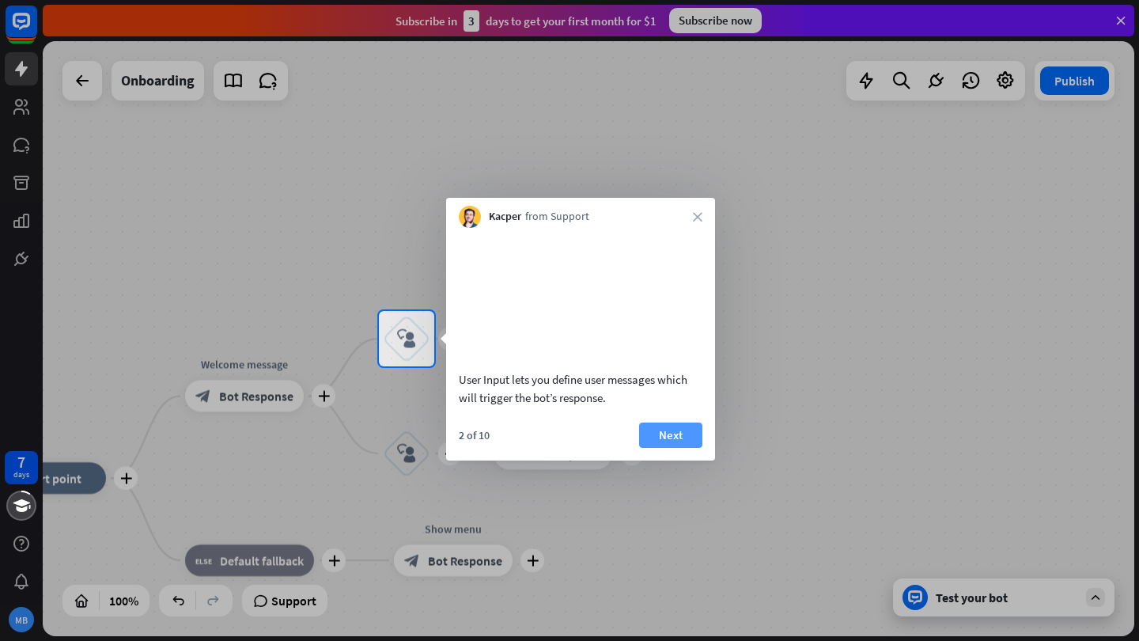
click at [662, 448] on button "Next" at bounding box center [670, 434] width 63 height 25
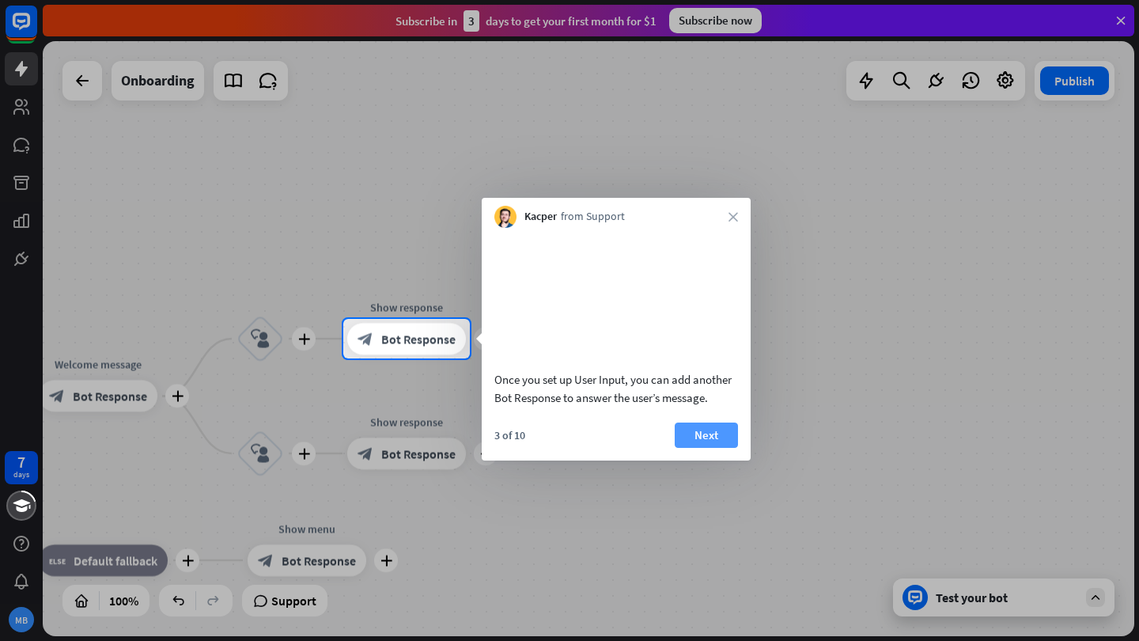
click at [704, 448] on button "Next" at bounding box center [706, 434] width 63 height 25
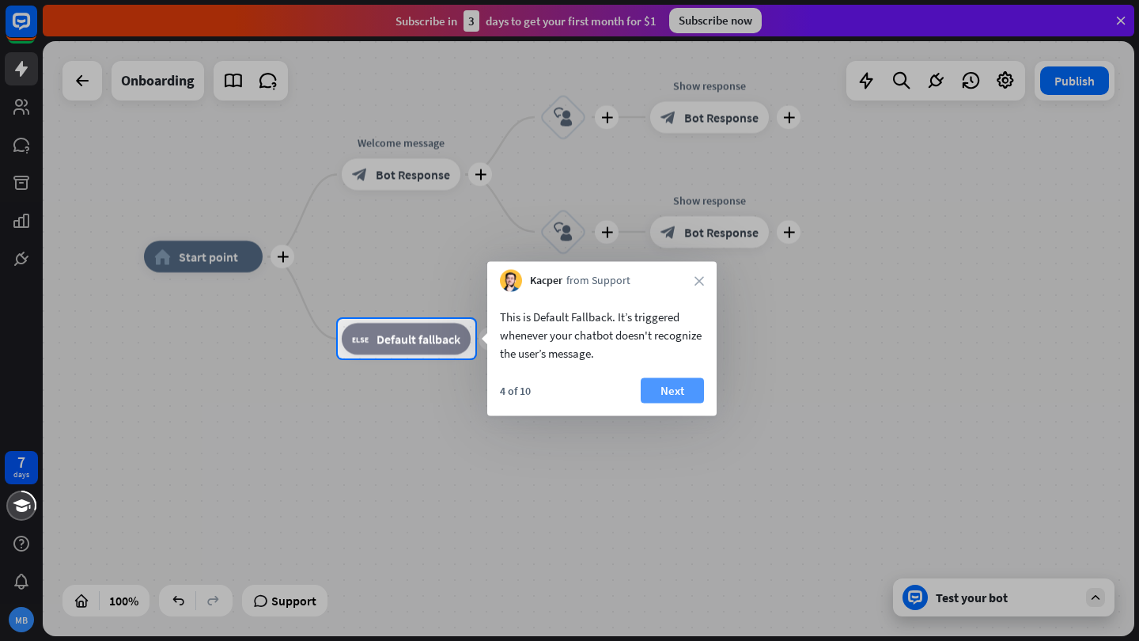
click at [656, 388] on button "Next" at bounding box center [672, 390] width 63 height 25
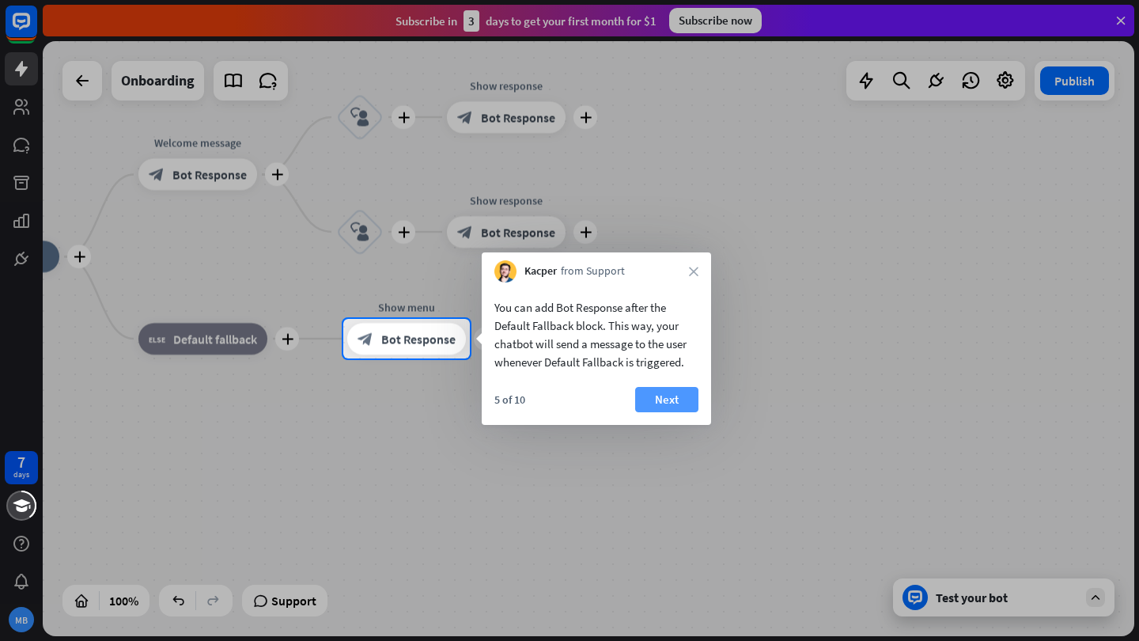
click at [660, 397] on button "Next" at bounding box center [666, 399] width 63 height 25
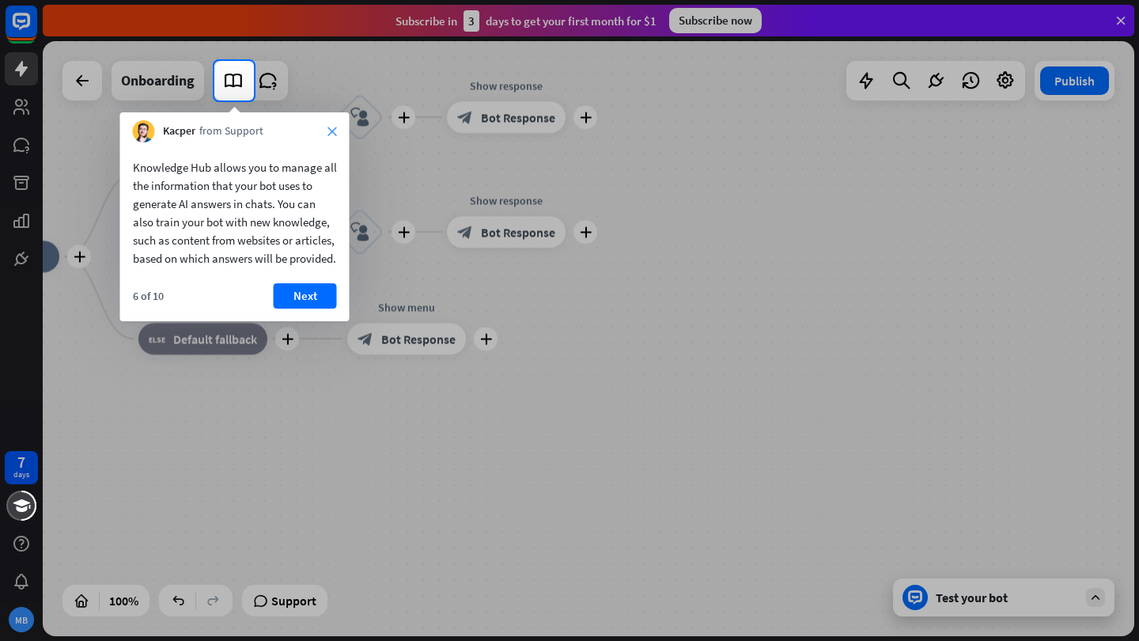
click at [327, 130] on icon "close" at bounding box center [331, 131] width 9 height 9
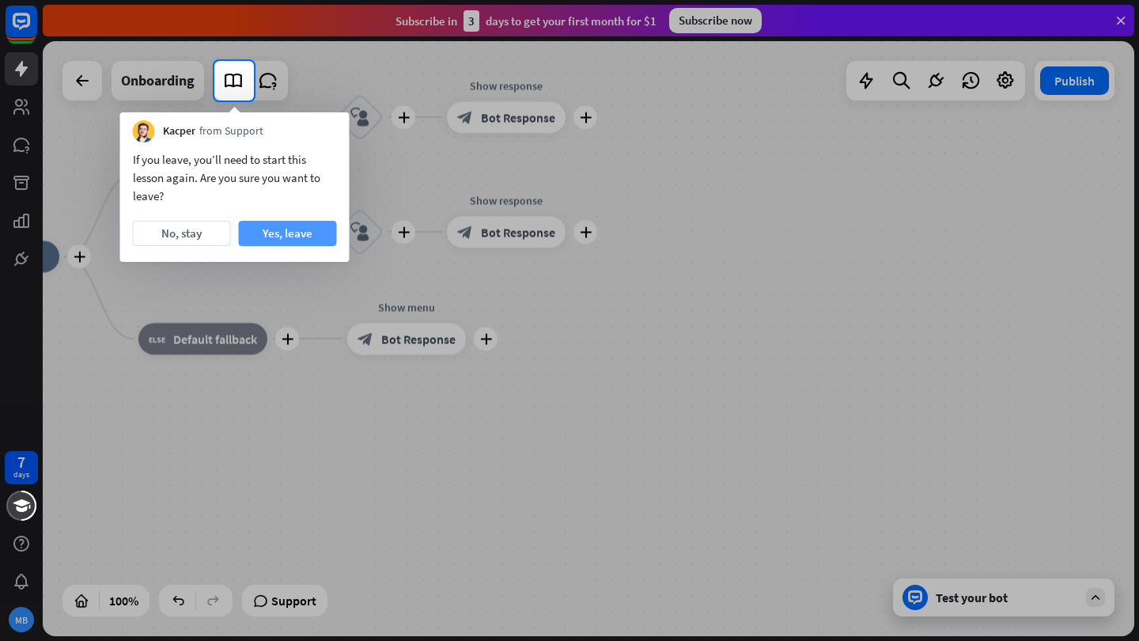
click at [260, 236] on button "Yes, leave" at bounding box center [288, 233] width 98 height 25
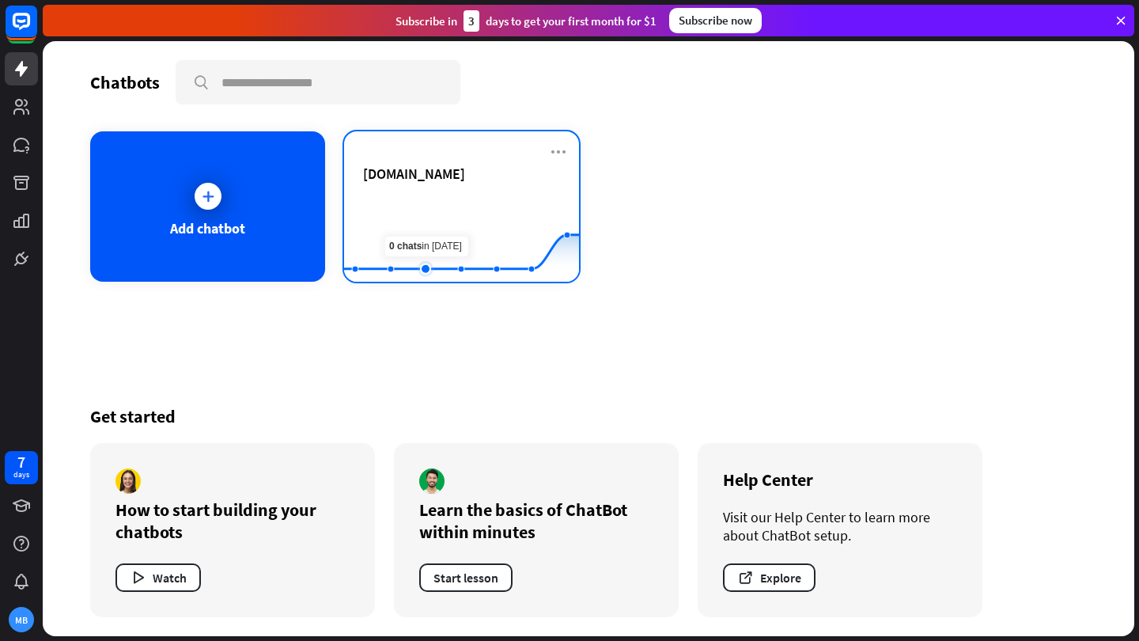
click at [425, 216] on rect at bounding box center [461, 242] width 235 height 99
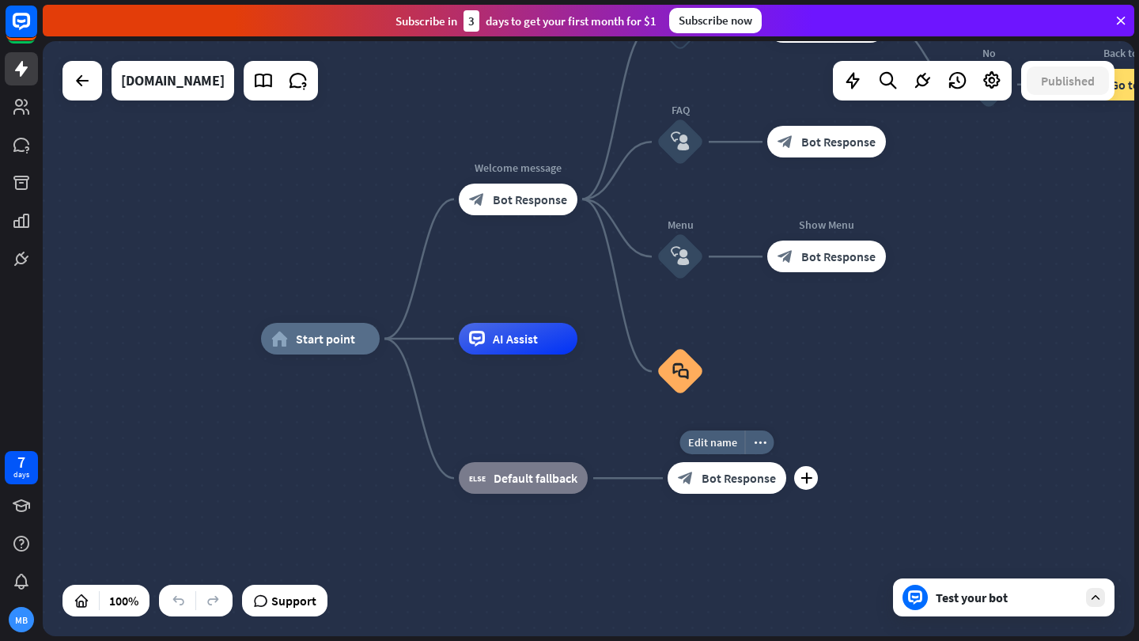
click at [704, 482] on span "Bot Response" at bounding box center [738, 478] width 74 height 16
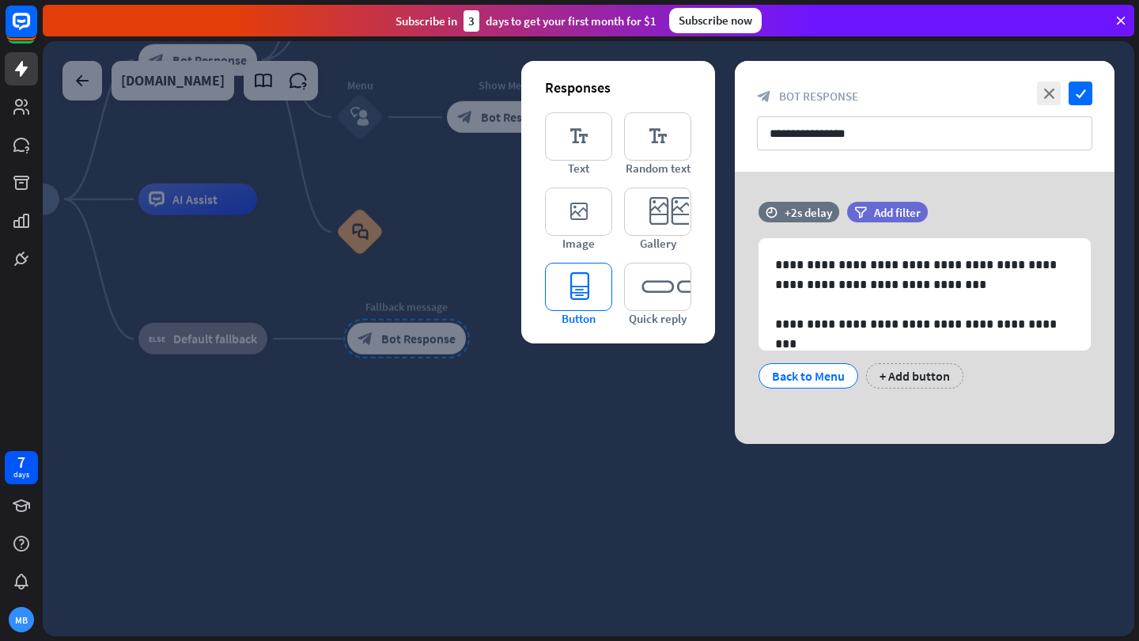
click at [602, 278] on icon "editor_button" at bounding box center [578, 287] width 67 height 48
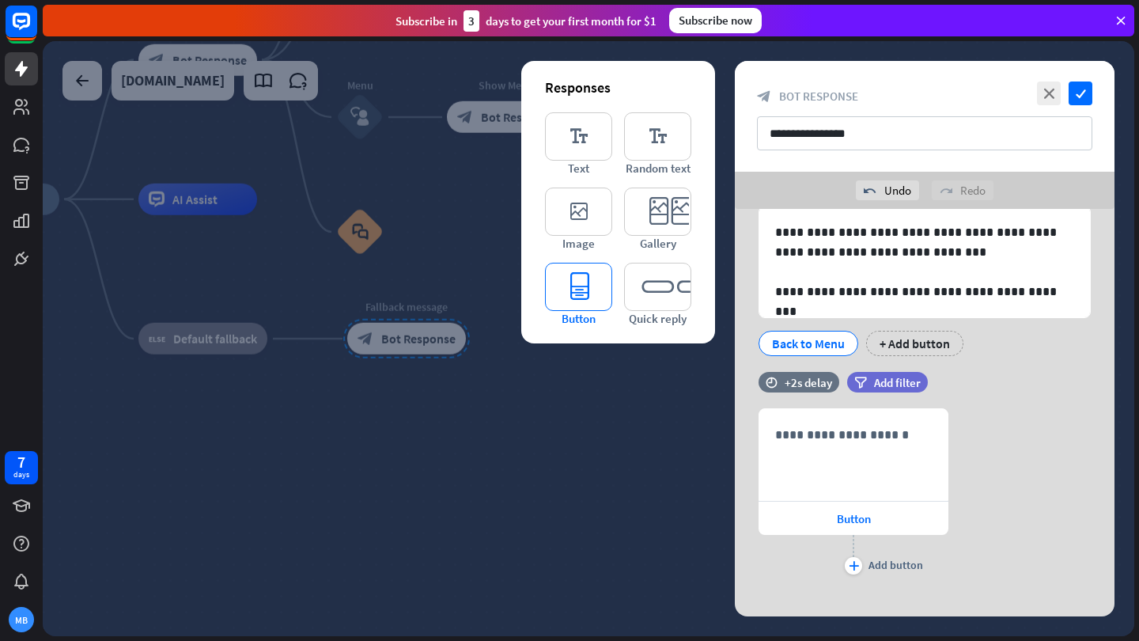
scroll to position [87, 0]
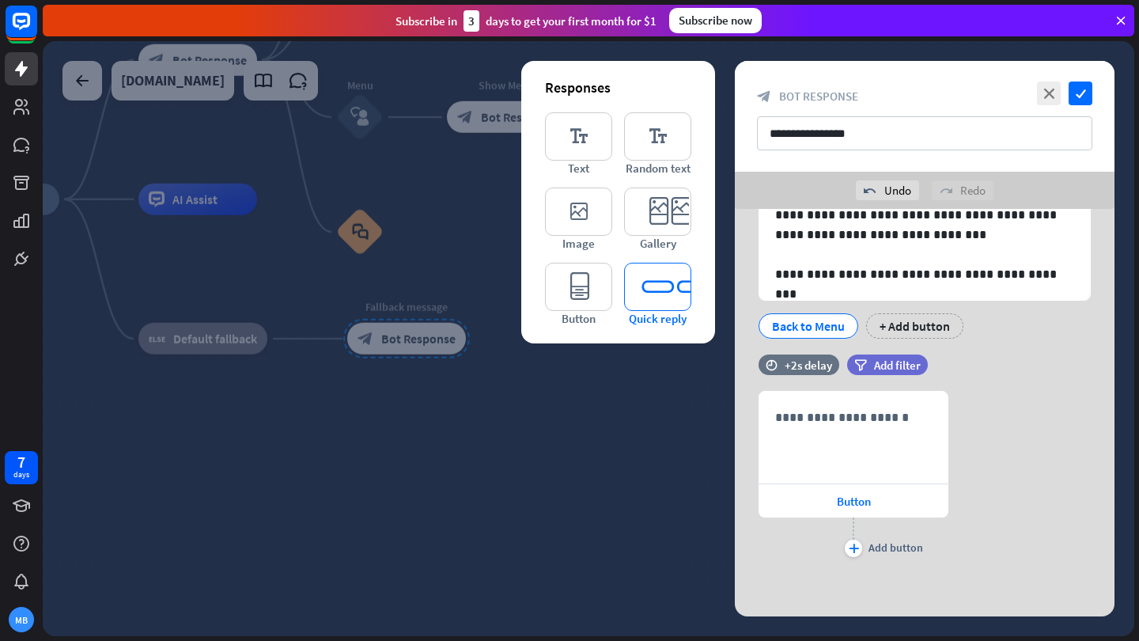
click at [680, 302] on icon "editor_quick_replies" at bounding box center [657, 287] width 67 height 48
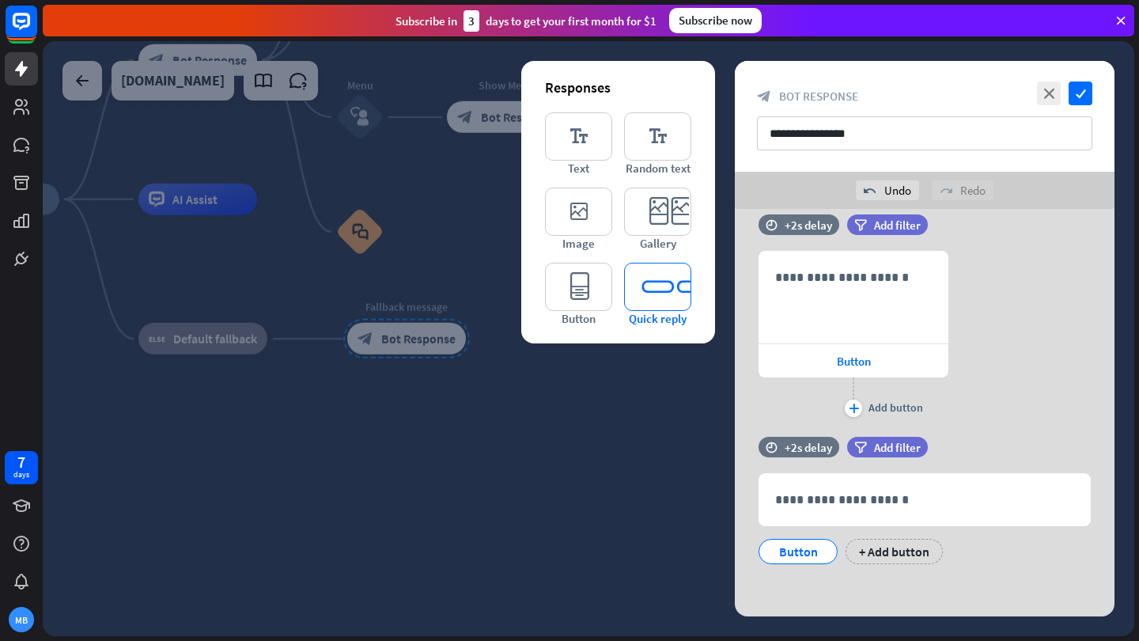
scroll to position [230, 0]
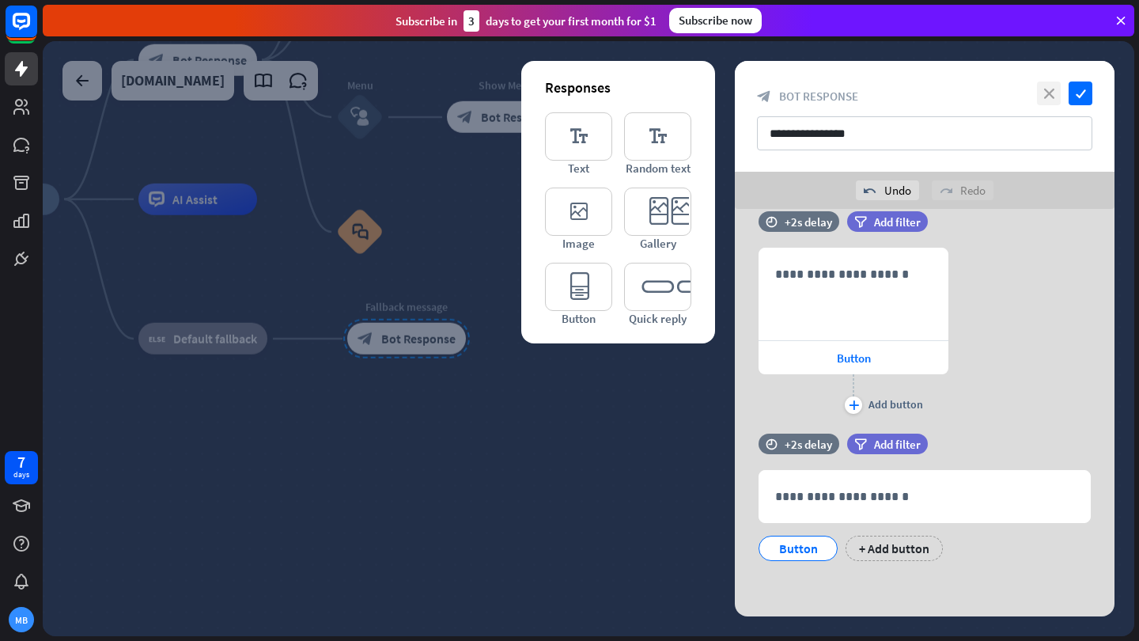
click at [1049, 101] on icon "close" at bounding box center [1049, 93] width 24 height 24
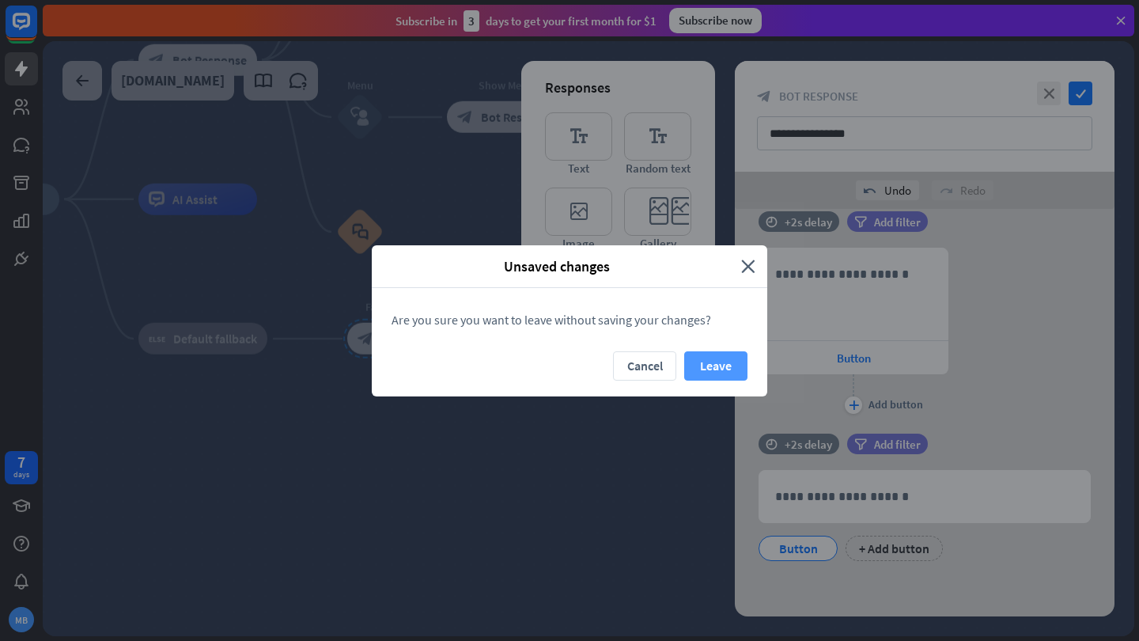
click at [714, 366] on button "Leave" at bounding box center [715, 365] width 63 height 29
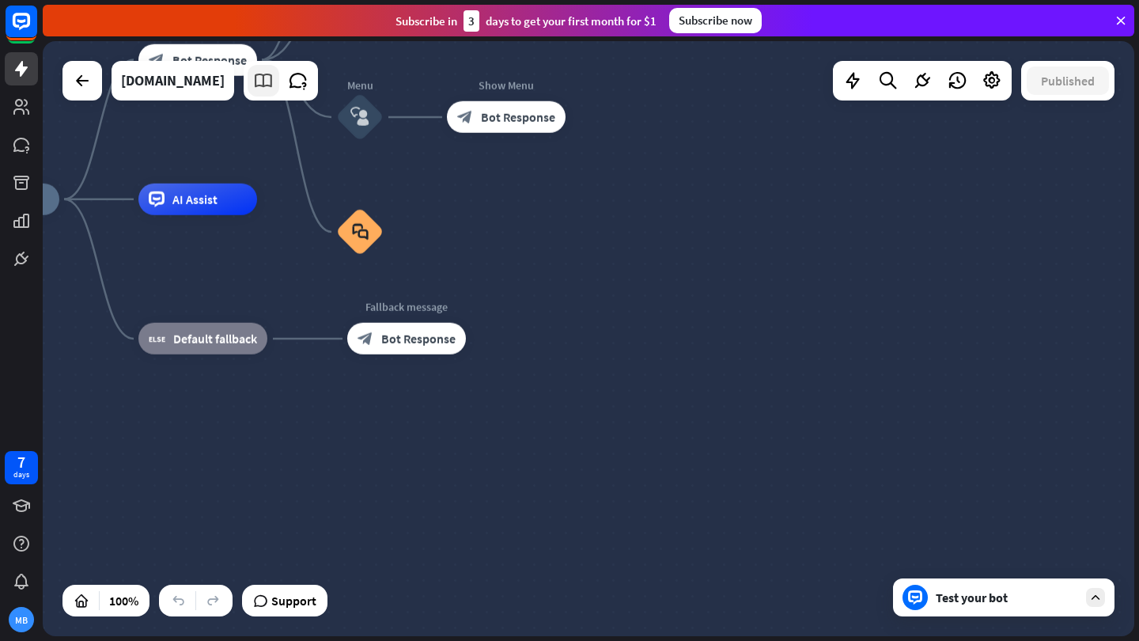
click at [253, 83] on icon at bounding box center [263, 80] width 21 height 21
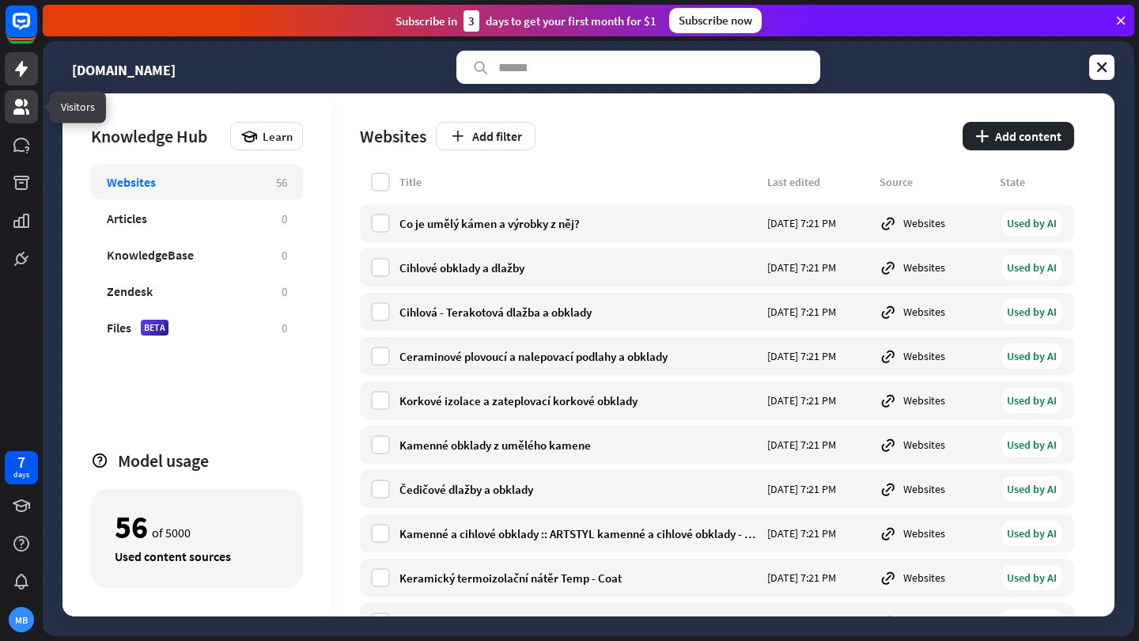
click at [31, 112] on link at bounding box center [21, 106] width 33 height 33
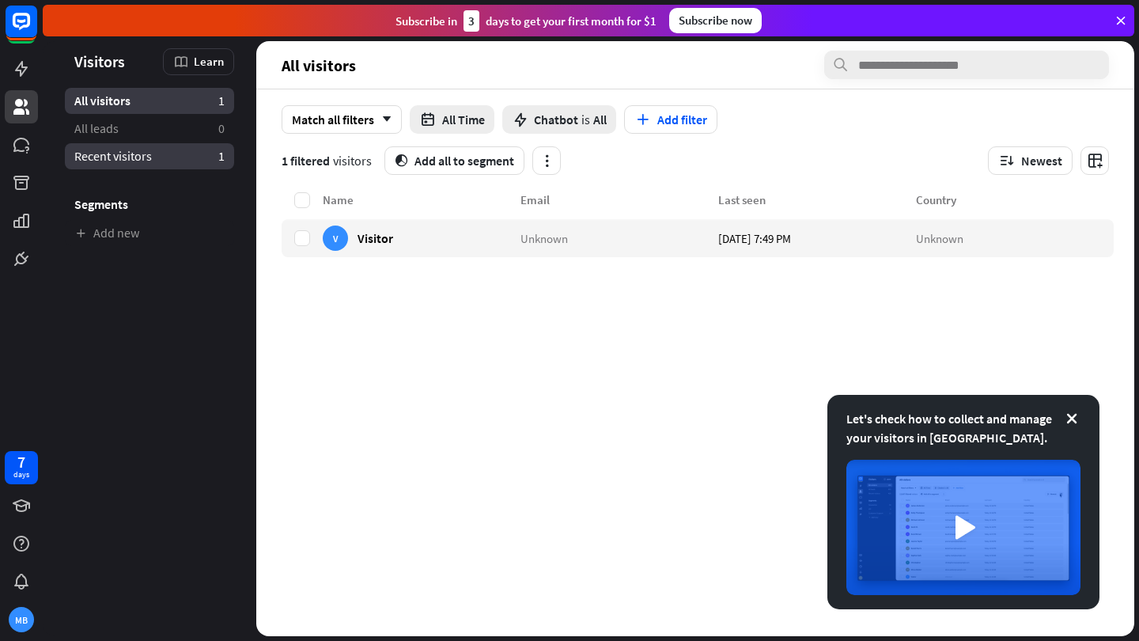
click at [156, 166] on link "Recent visitors 1" at bounding box center [149, 156] width 169 height 26
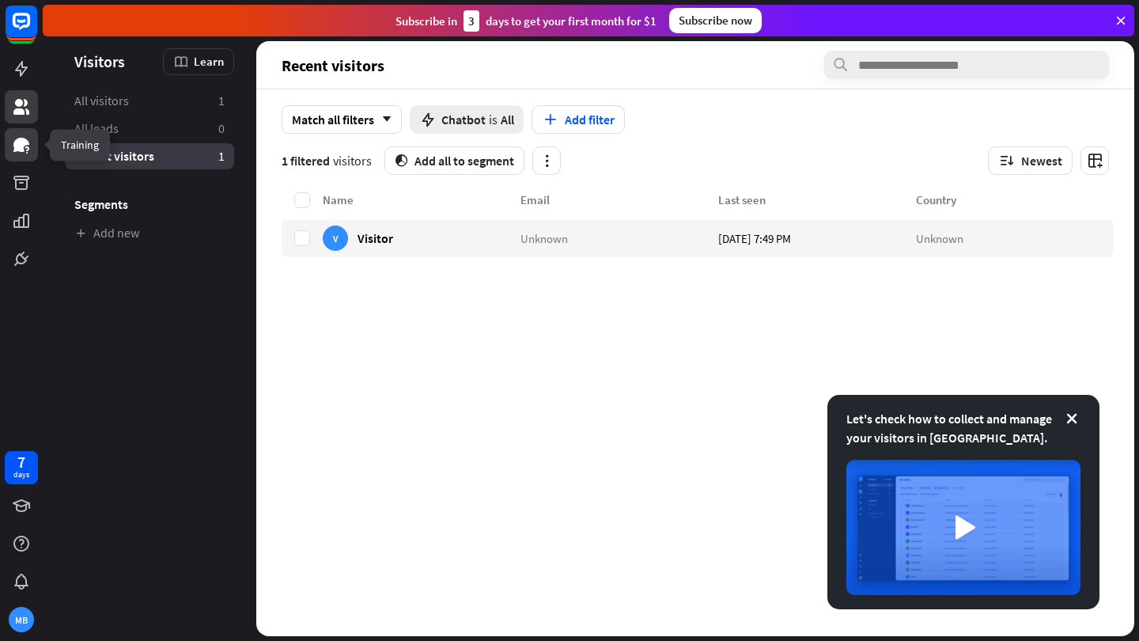
click at [25, 152] on icon at bounding box center [21, 144] width 19 height 19
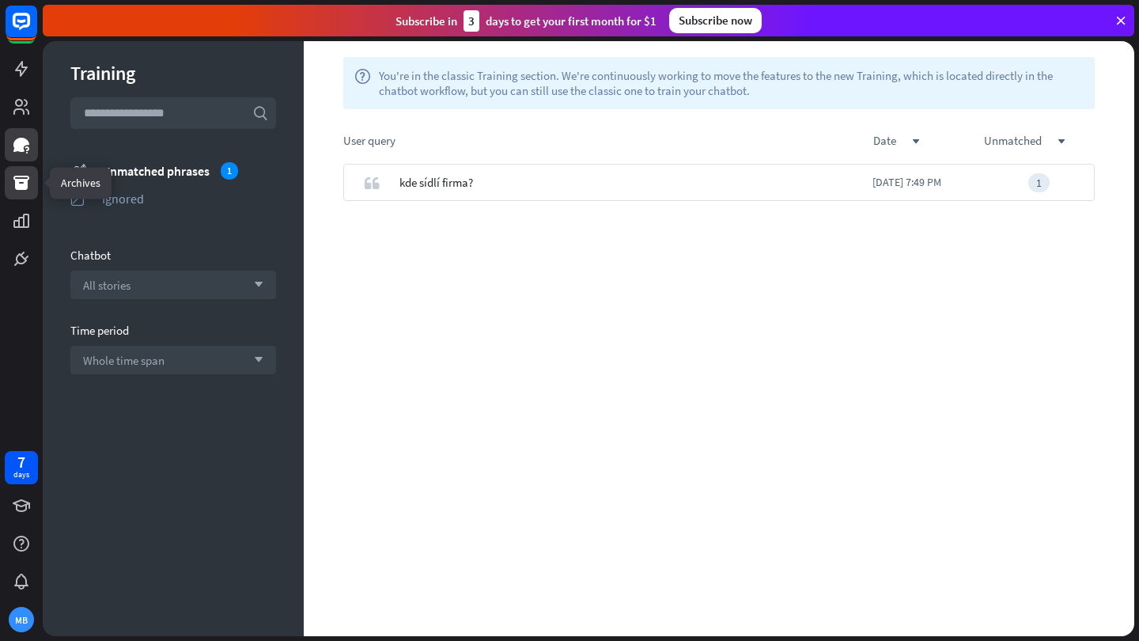
click at [22, 171] on link at bounding box center [21, 182] width 33 height 33
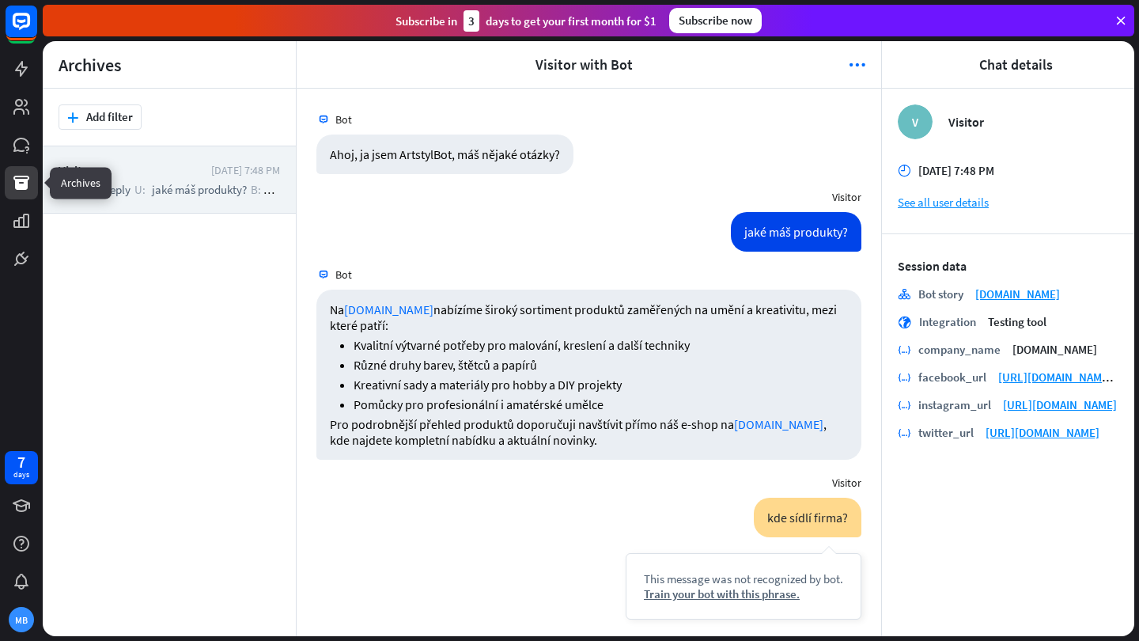
scroll to position [160, 0]
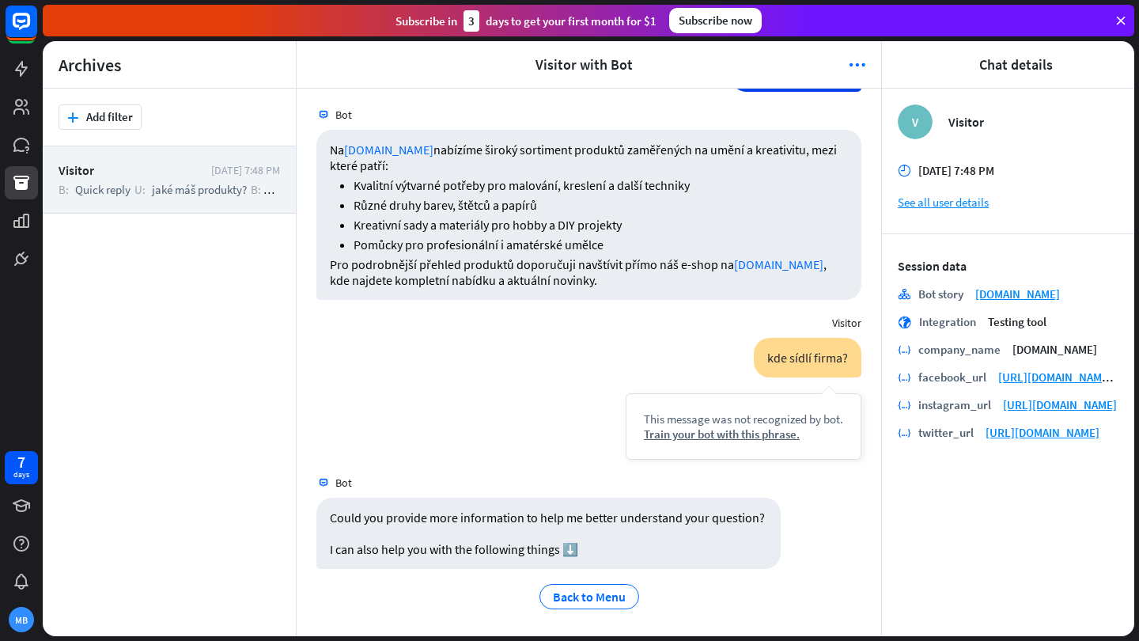
click at [697, 312] on div "Visitor" at bounding box center [589, 323] width 584 height 30
click at [685, 285] on p "Pro podrobnější přehled produktů doporučuji navštívit přímo náš e-shop na [DOMA…" at bounding box center [589, 272] width 518 height 32
click at [934, 433] on div "twitter_url" at bounding box center [945, 432] width 55 height 15
click at [931, 206] on link "See all user details" at bounding box center [1008, 202] width 221 height 15
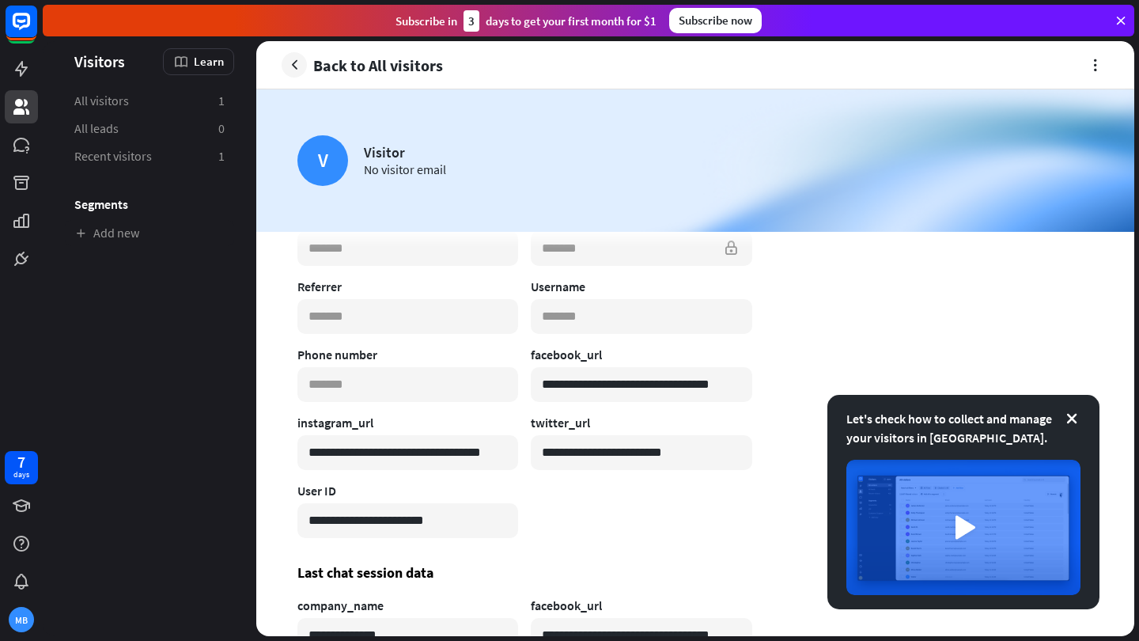
scroll to position [433, 0]
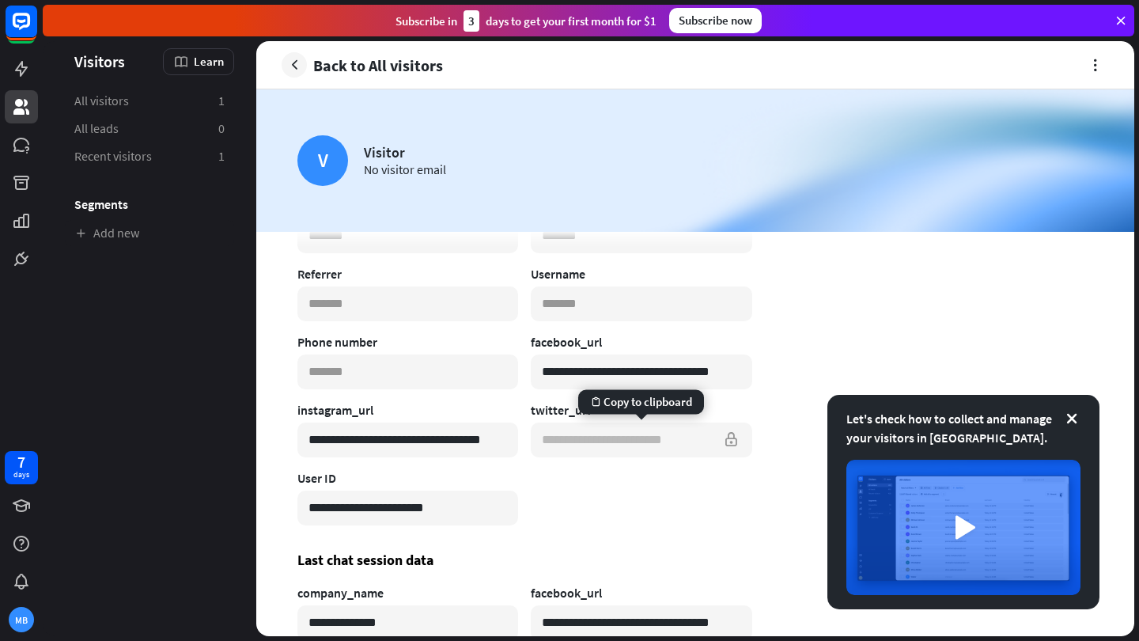
click at [735, 444] on input "**********" at bounding box center [641, 439] width 221 height 35
click at [655, 500] on section "**********" at bounding box center [524, 174] width 455 height 701
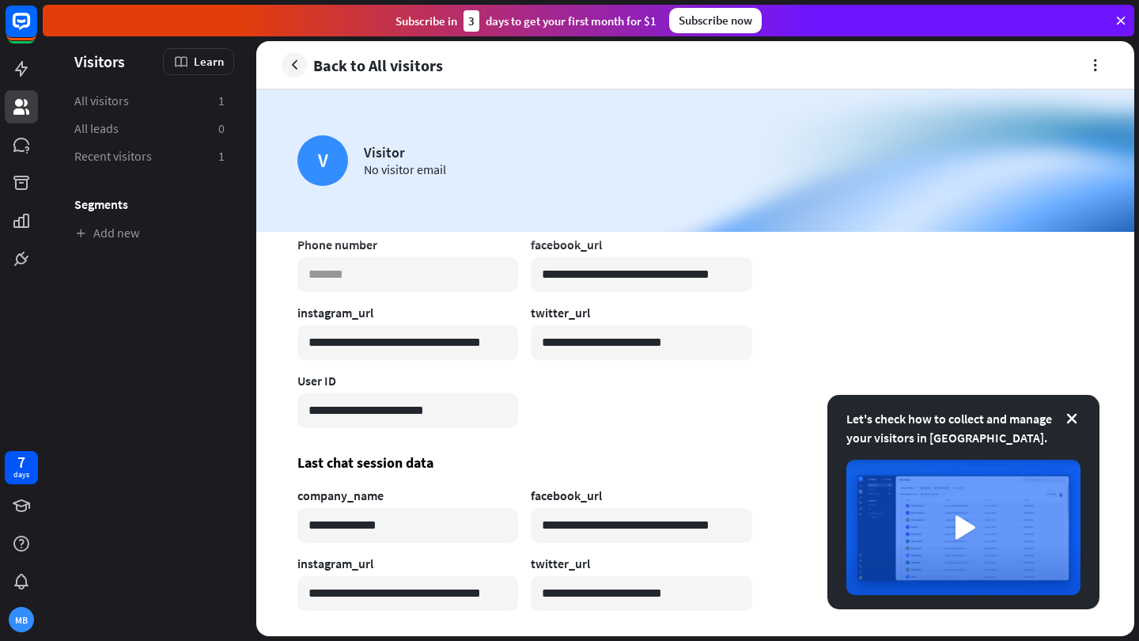
scroll to position [531, 0]
click at [25, 213] on icon at bounding box center [21, 220] width 19 height 19
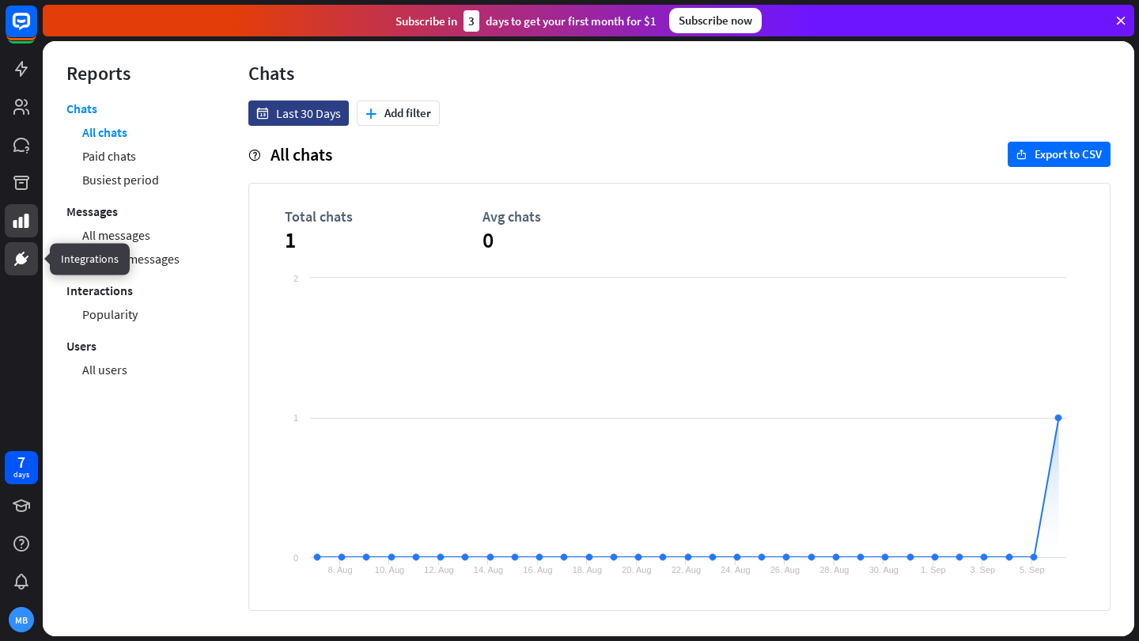
click at [25, 259] on icon at bounding box center [27, 257] width 4 height 4
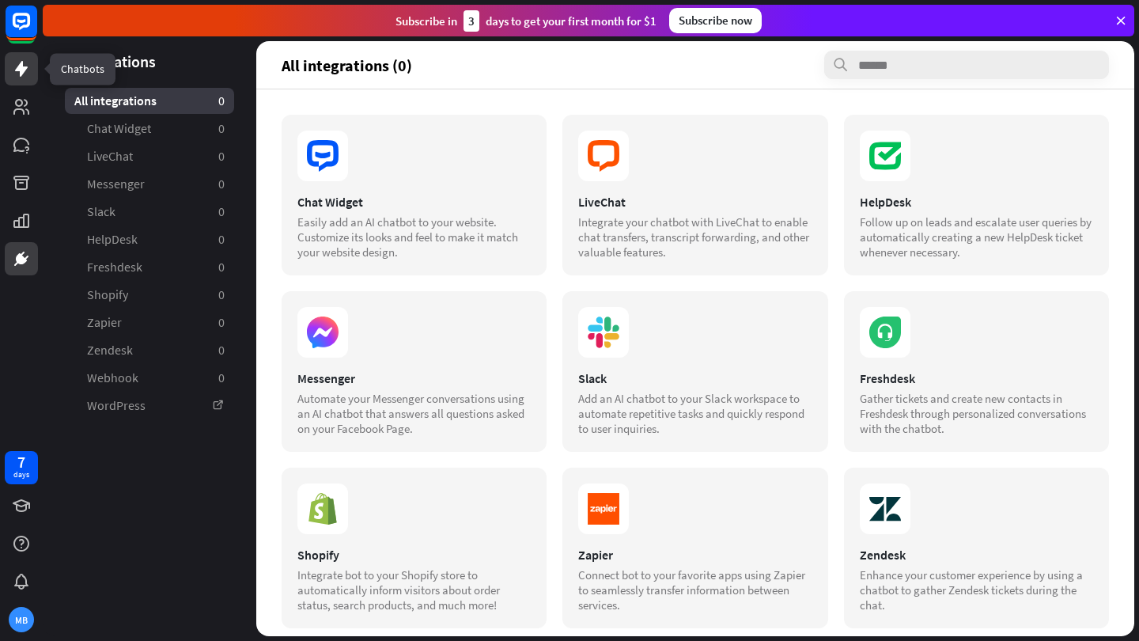
click at [9, 73] on link at bounding box center [21, 68] width 33 height 33
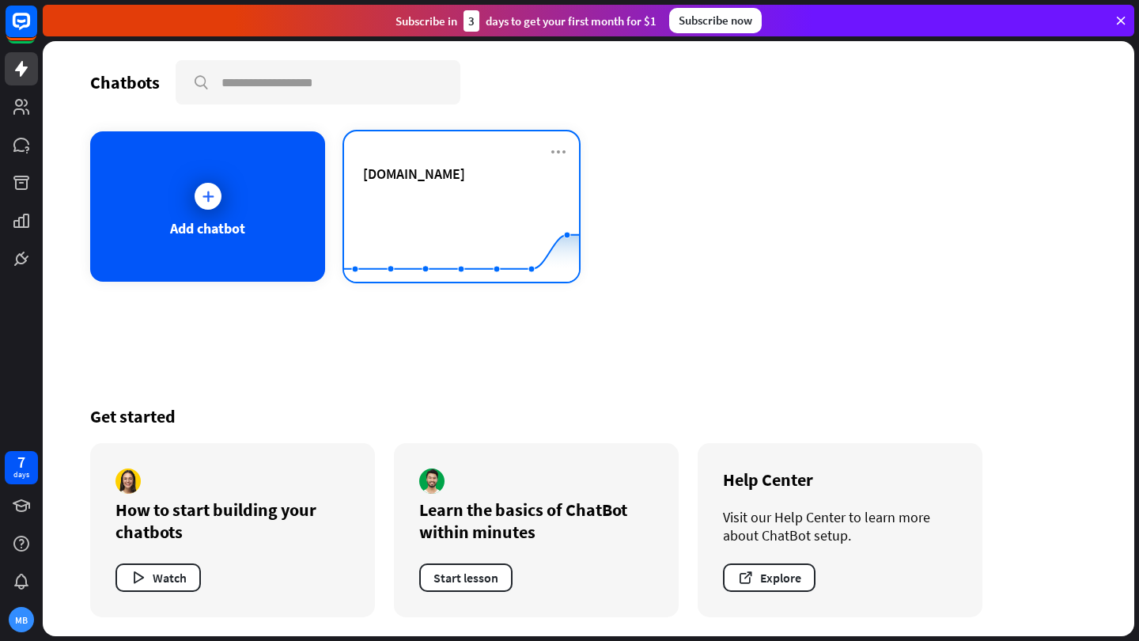
click at [478, 187] on div "[DOMAIN_NAME]" at bounding box center [461, 191] width 197 height 55
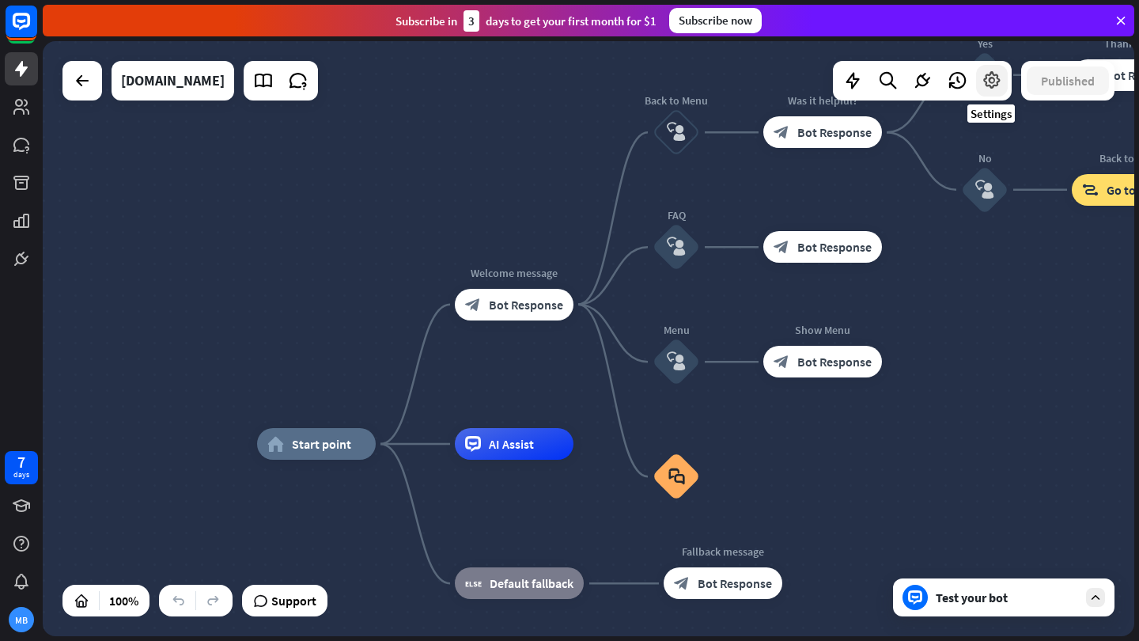
click at [1000, 81] on icon at bounding box center [991, 80] width 21 height 21
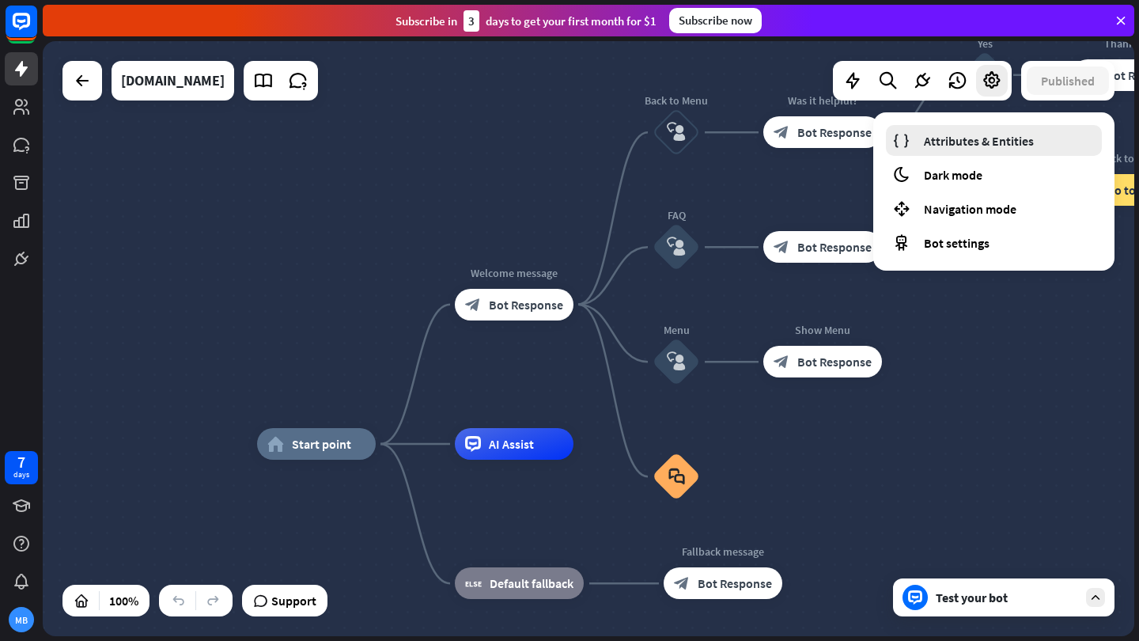
click at [989, 146] on span "Attributes & Entities" at bounding box center [979, 141] width 110 height 16
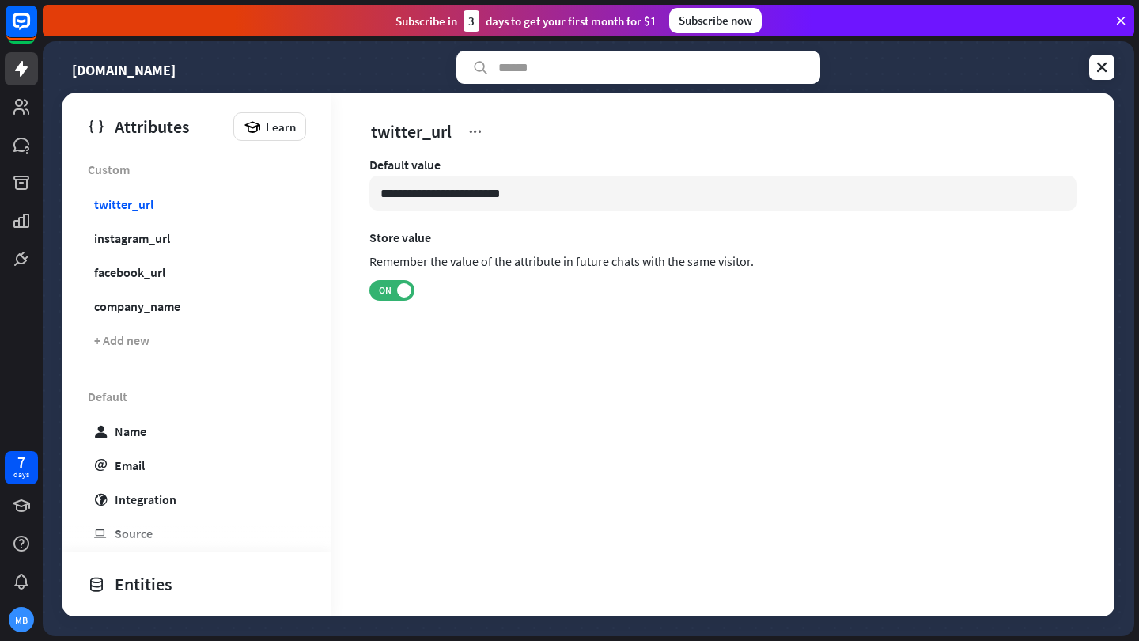
click at [394, 284] on div "Attributes Learn Custom twitter_url instagram_url facebook_url company_name + A…" at bounding box center [588, 354] width 1052 height 523
click at [120, 247] on link "instagram_url" at bounding box center [194, 237] width 218 height 31
type input "**********"
click at [30, 70] on icon at bounding box center [21, 68] width 19 height 19
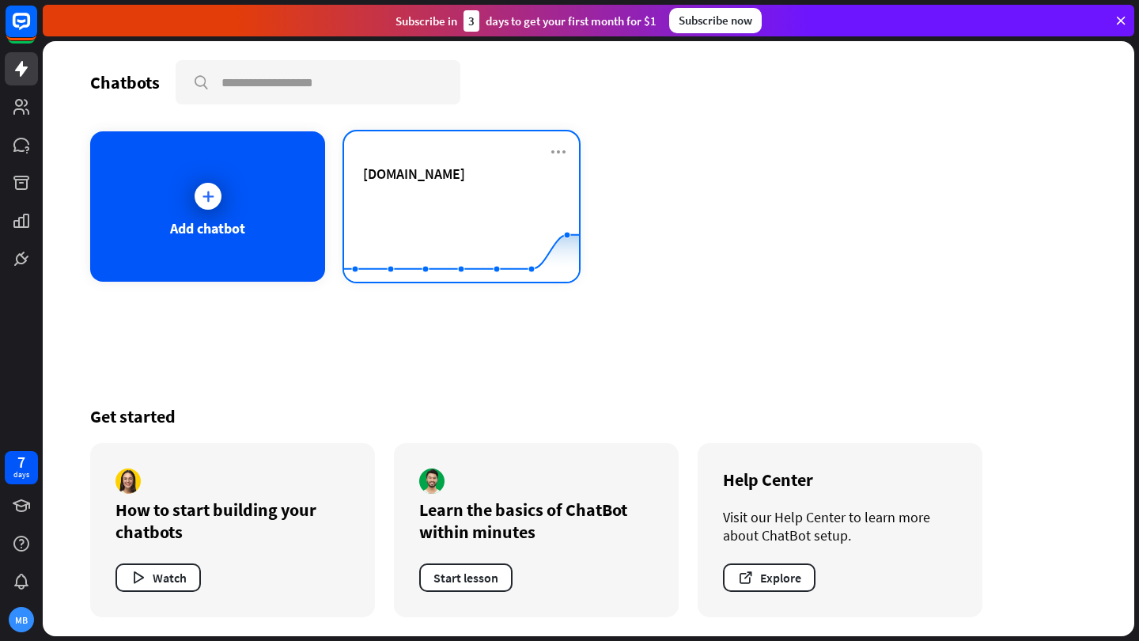
click at [465, 213] on rect at bounding box center [461, 242] width 235 height 99
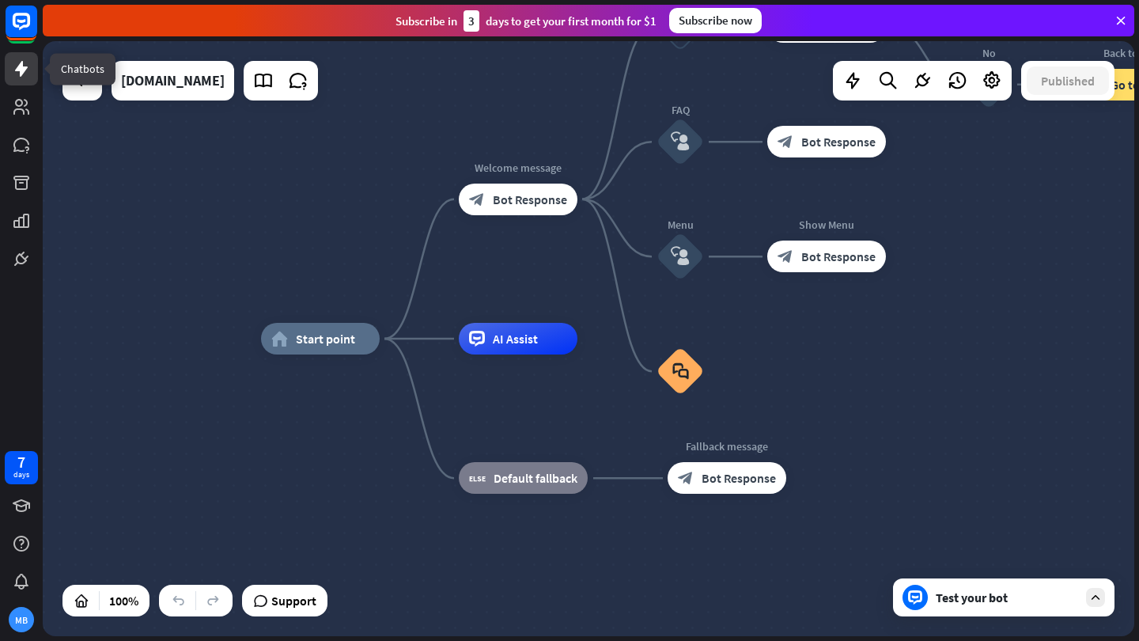
click at [23, 77] on icon at bounding box center [21, 68] width 19 height 19
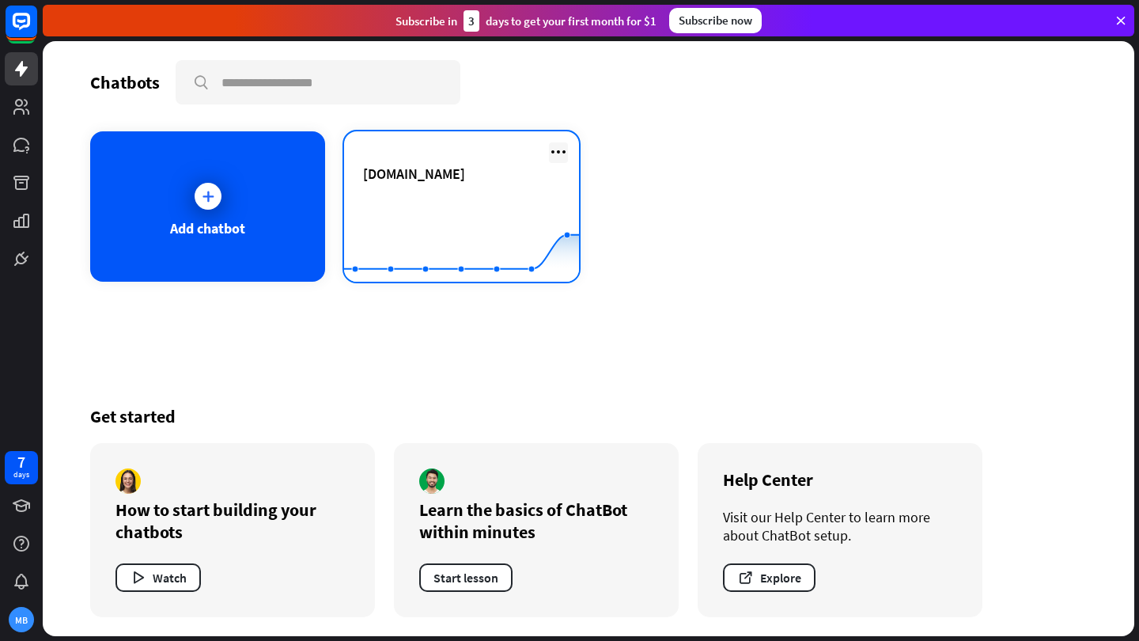
click at [557, 153] on icon at bounding box center [558, 151] width 19 height 19
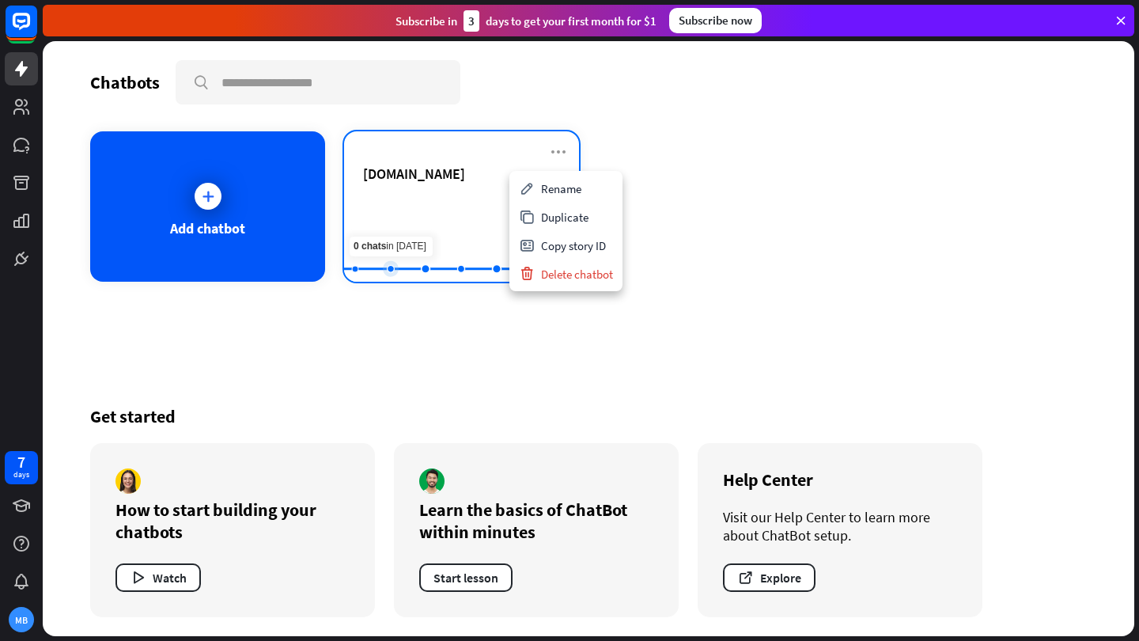
click at [391, 233] on rect at bounding box center [461, 242] width 235 height 99
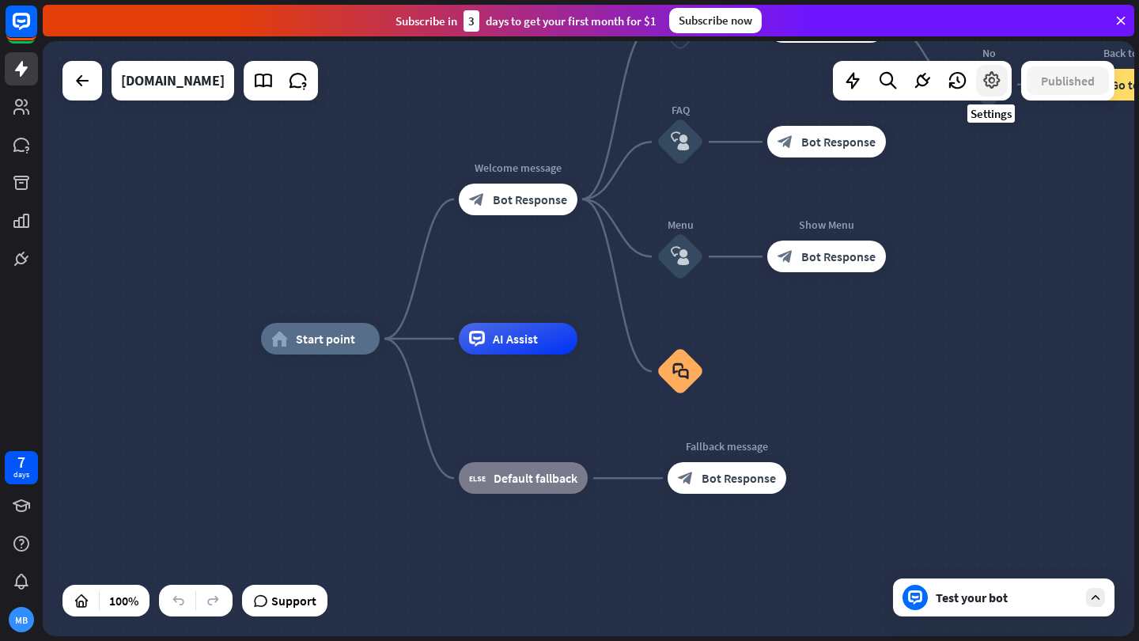
click at [981, 80] on icon at bounding box center [991, 80] width 21 height 21
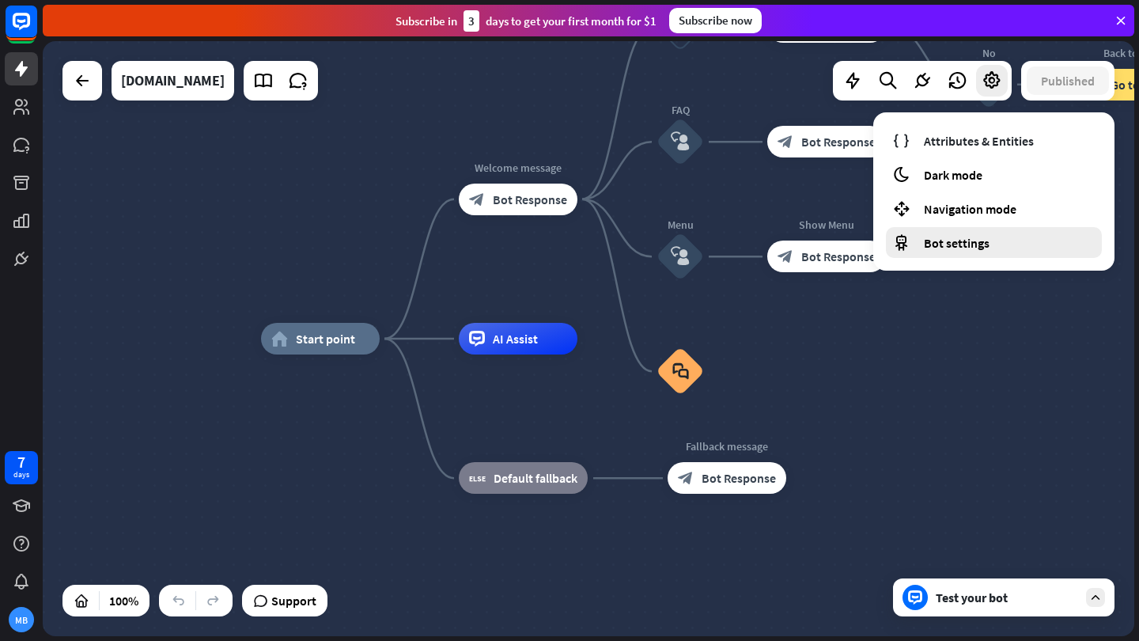
click at [954, 251] on div "Bot settings" at bounding box center [994, 242] width 216 height 31
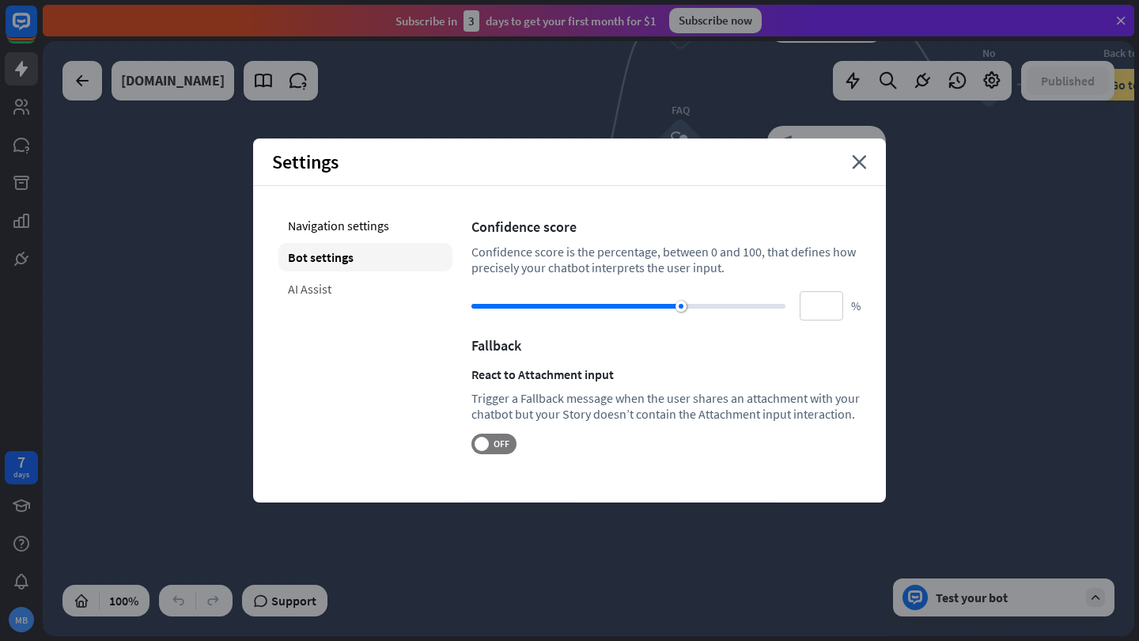
click at [348, 291] on div "AI Assist" at bounding box center [365, 288] width 174 height 28
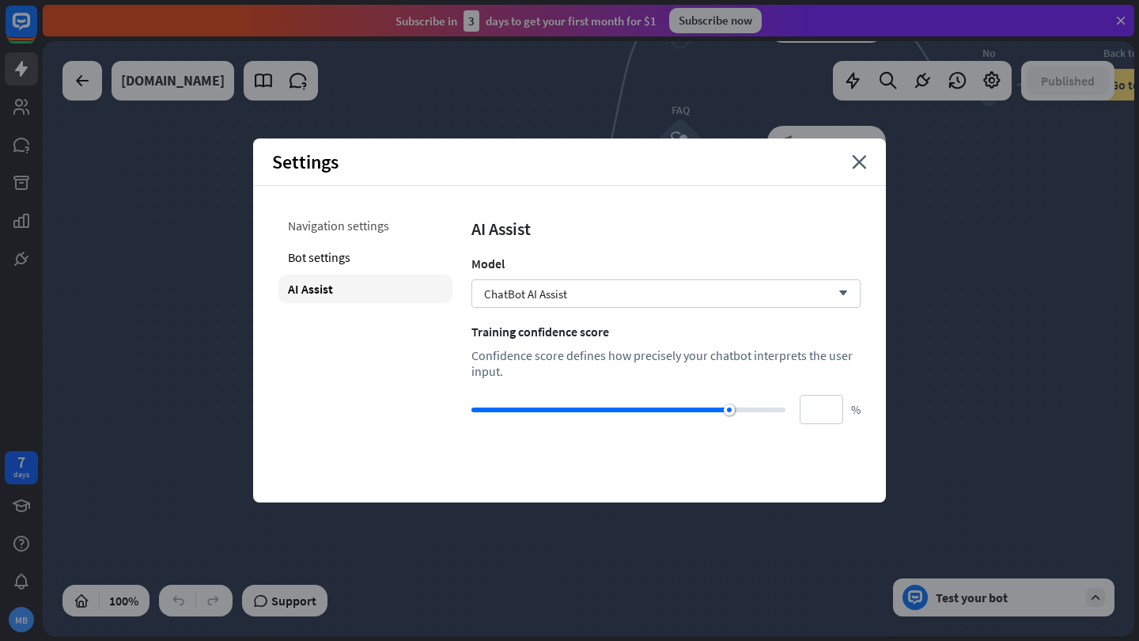
click at [397, 229] on div "Navigation settings" at bounding box center [365, 225] width 174 height 28
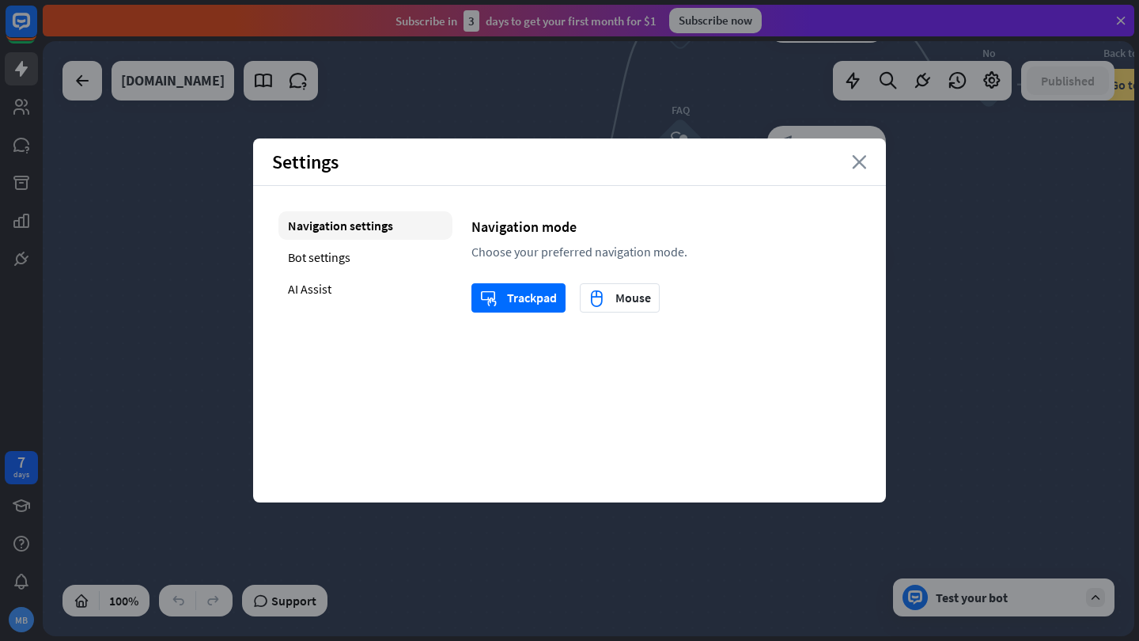
click at [857, 165] on icon "close" at bounding box center [859, 162] width 15 height 14
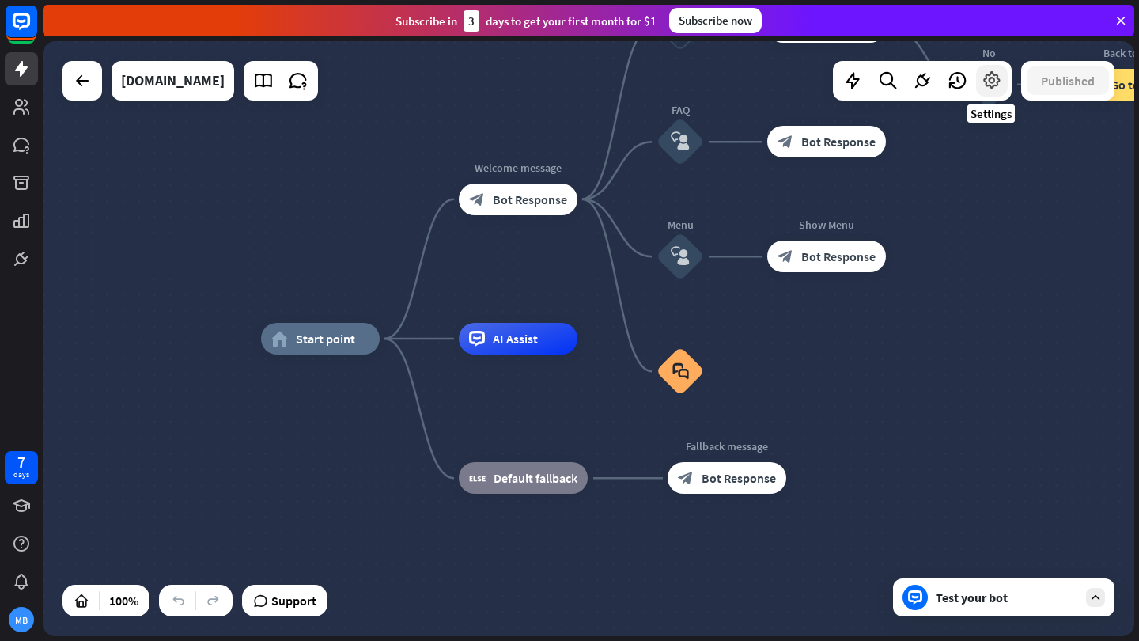
click at [988, 91] on div at bounding box center [992, 81] width 32 height 32
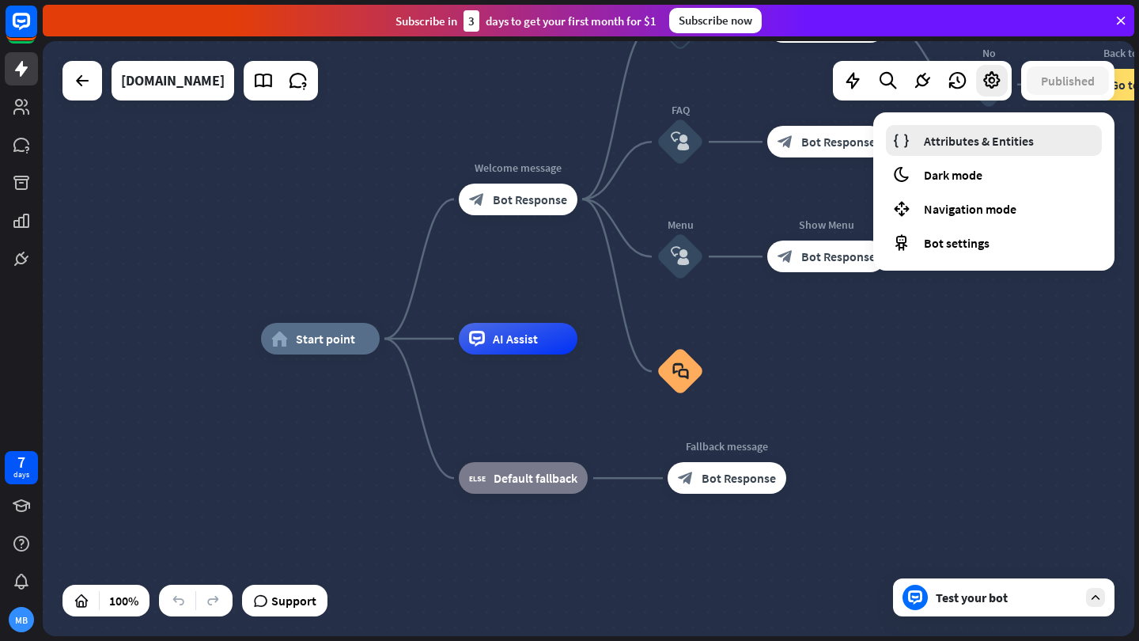
click at [947, 148] on span "Attributes & Entities" at bounding box center [979, 141] width 110 height 16
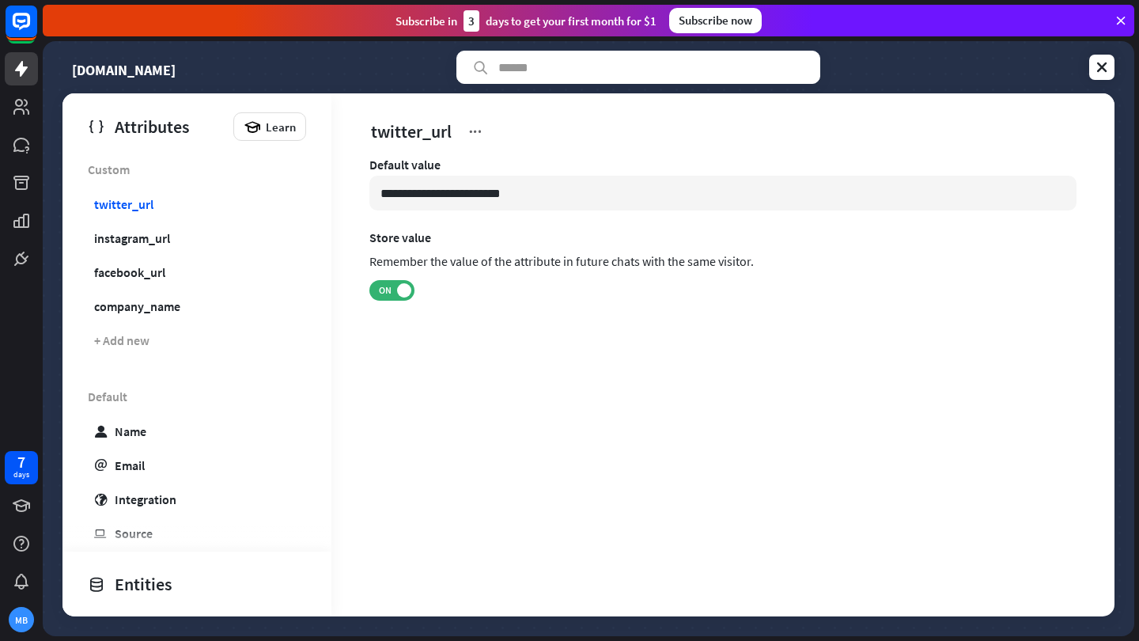
click at [401, 285] on div "Attributes Learn Custom twitter_url instagram_url facebook_url company_name + A…" at bounding box center [588, 354] width 1052 height 523
click at [384, 291] on div "Attributes Learn Custom twitter_url instagram_url facebook_url company_name + A…" at bounding box center [588, 354] width 1052 height 523
click at [185, 130] on div "Attributes Learn Custom twitter_url instagram_url facebook_url company_name + A…" at bounding box center [588, 354] width 1052 height 523
click at [28, 108] on icon at bounding box center [21, 106] width 19 height 19
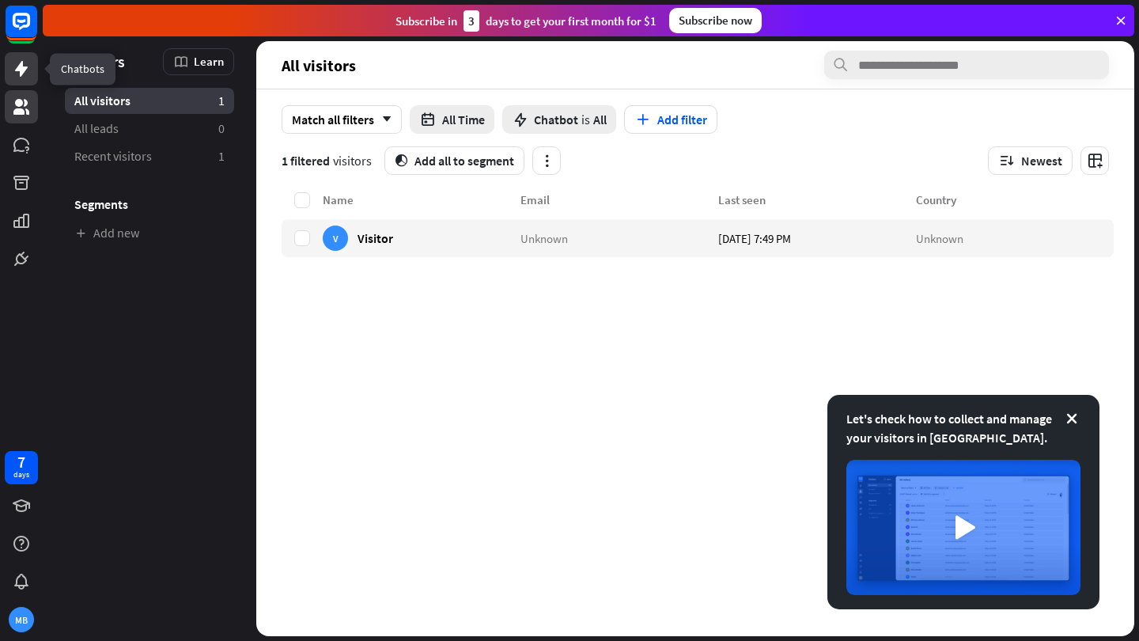
click at [22, 81] on link at bounding box center [21, 68] width 33 height 33
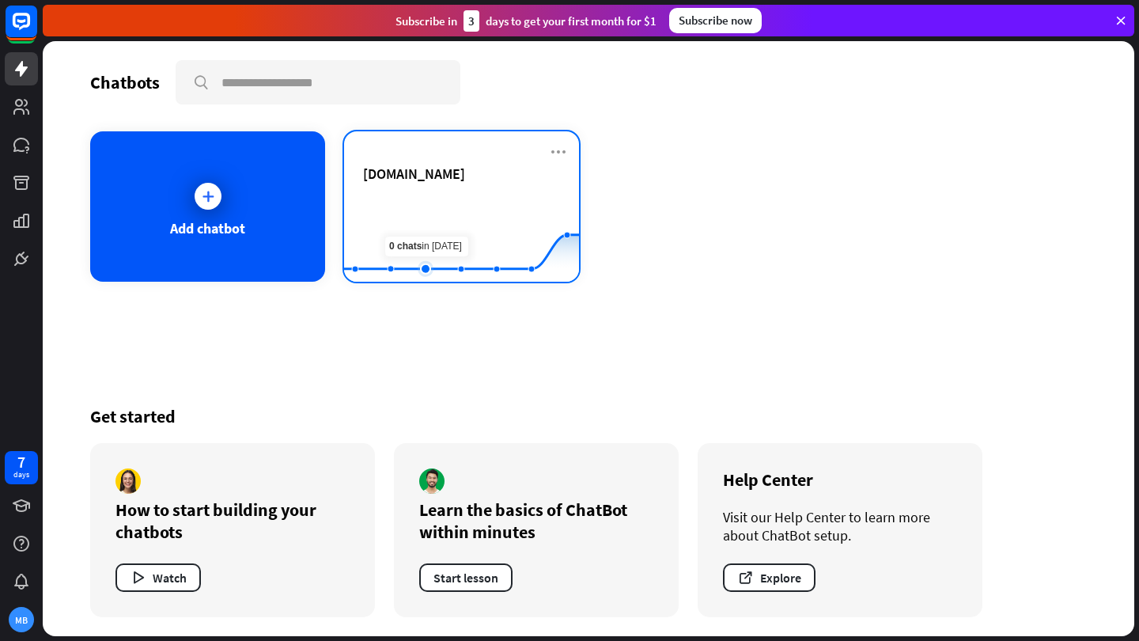
click at [412, 236] on icon at bounding box center [461, 236] width 282 height 0
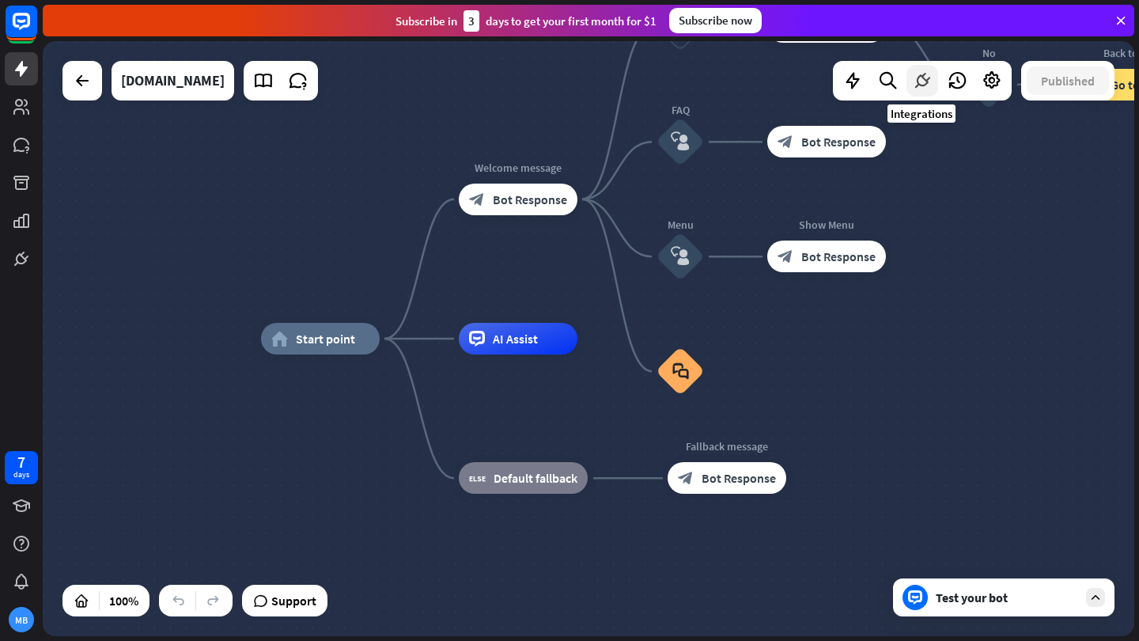
click at [928, 83] on icon at bounding box center [922, 80] width 21 height 21
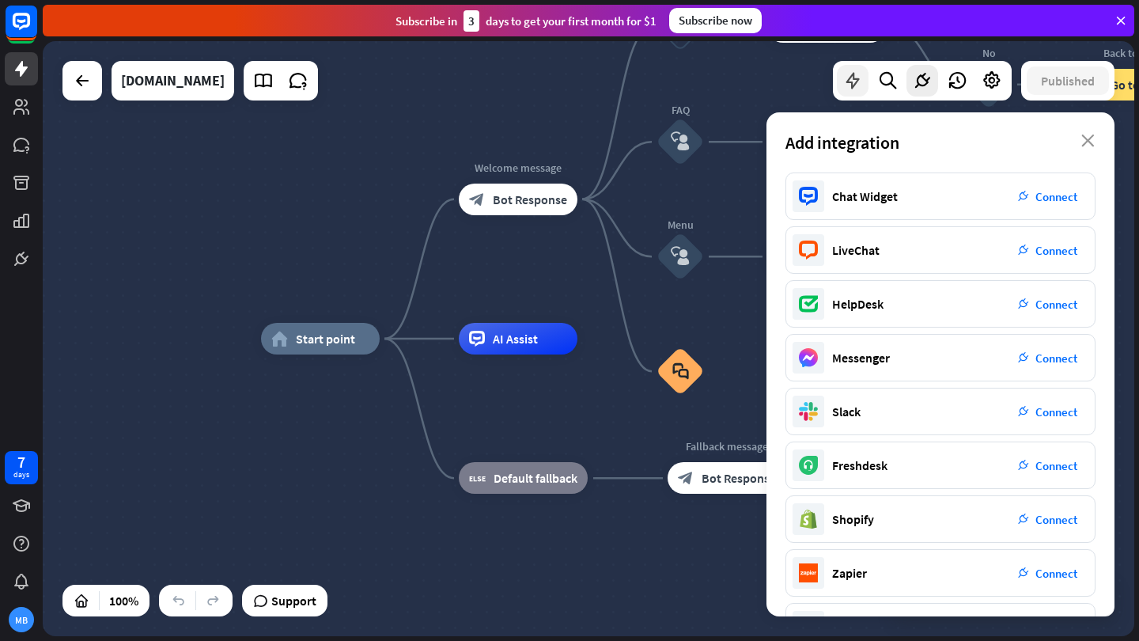
click at [847, 84] on icon at bounding box center [852, 80] width 21 height 21
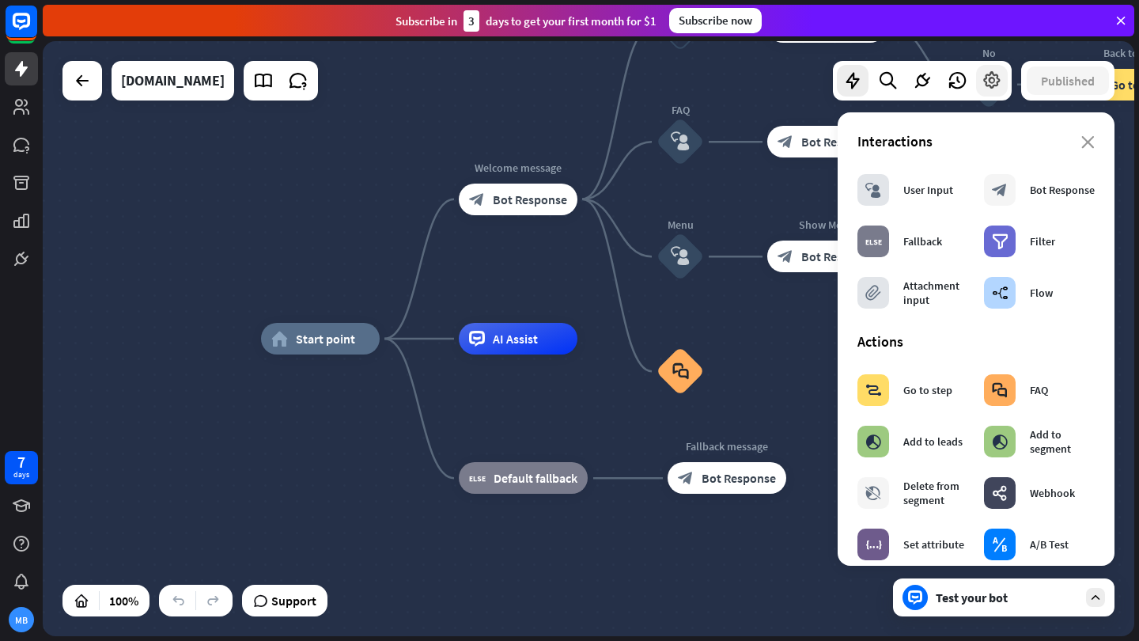
click at [1002, 92] on div at bounding box center [992, 81] width 32 height 32
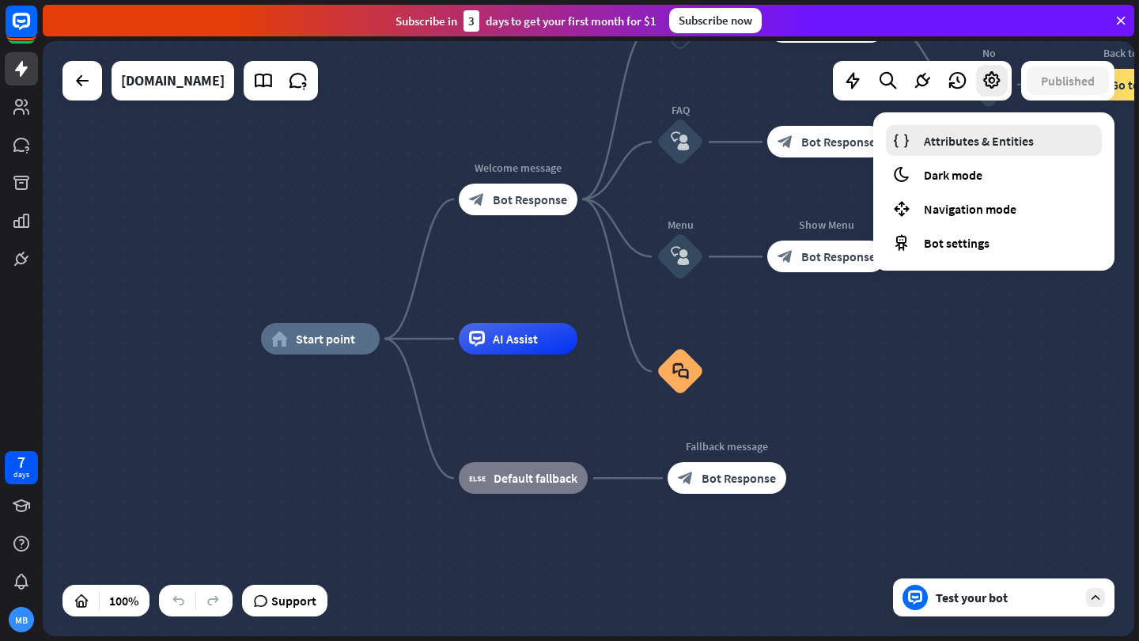
click at [989, 133] on span "Attributes & Entities" at bounding box center [979, 141] width 110 height 16
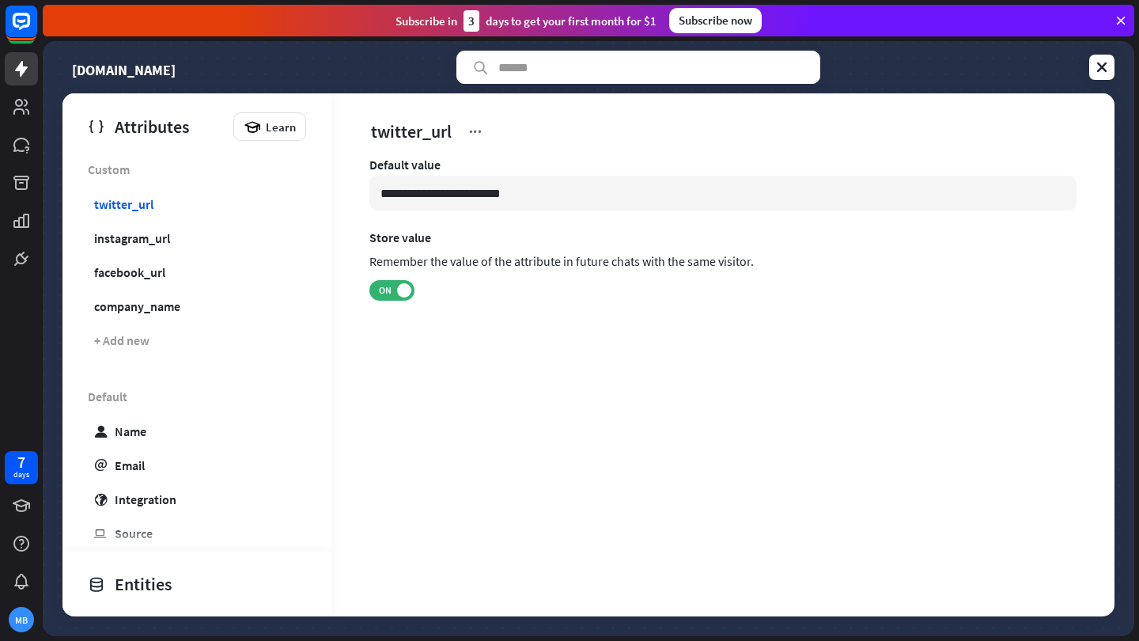
click at [391, 296] on div "Attributes Learn Custom twitter_url instagram_url facebook_url company_name + A…" at bounding box center [588, 354] width 1052 height 523
